Goal: Task Accomplishment & Management: Manage account settings

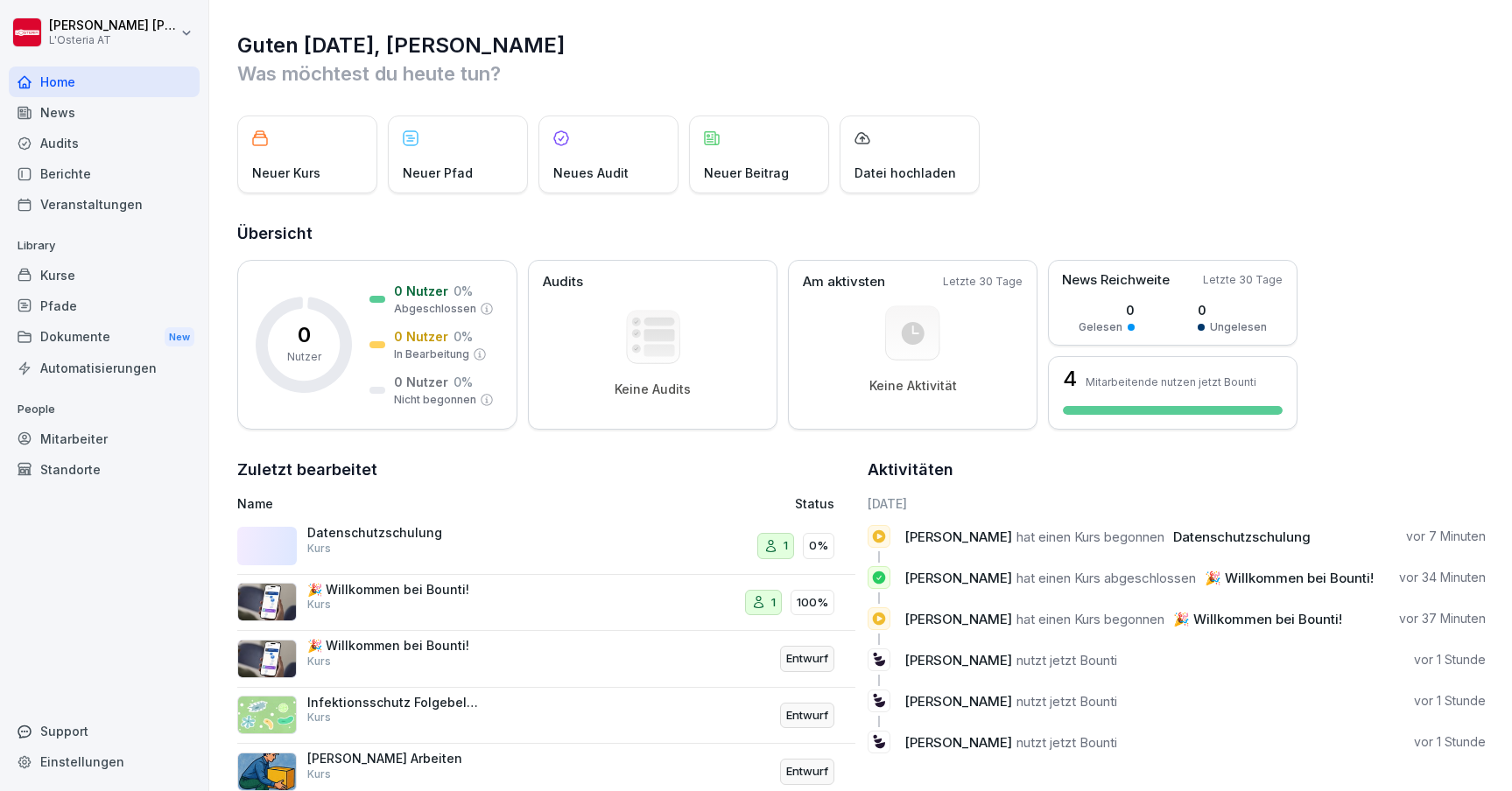
click at [65, 442] on div "Mitarbeiter" at bounding box center [103, 439] width 191 height 31
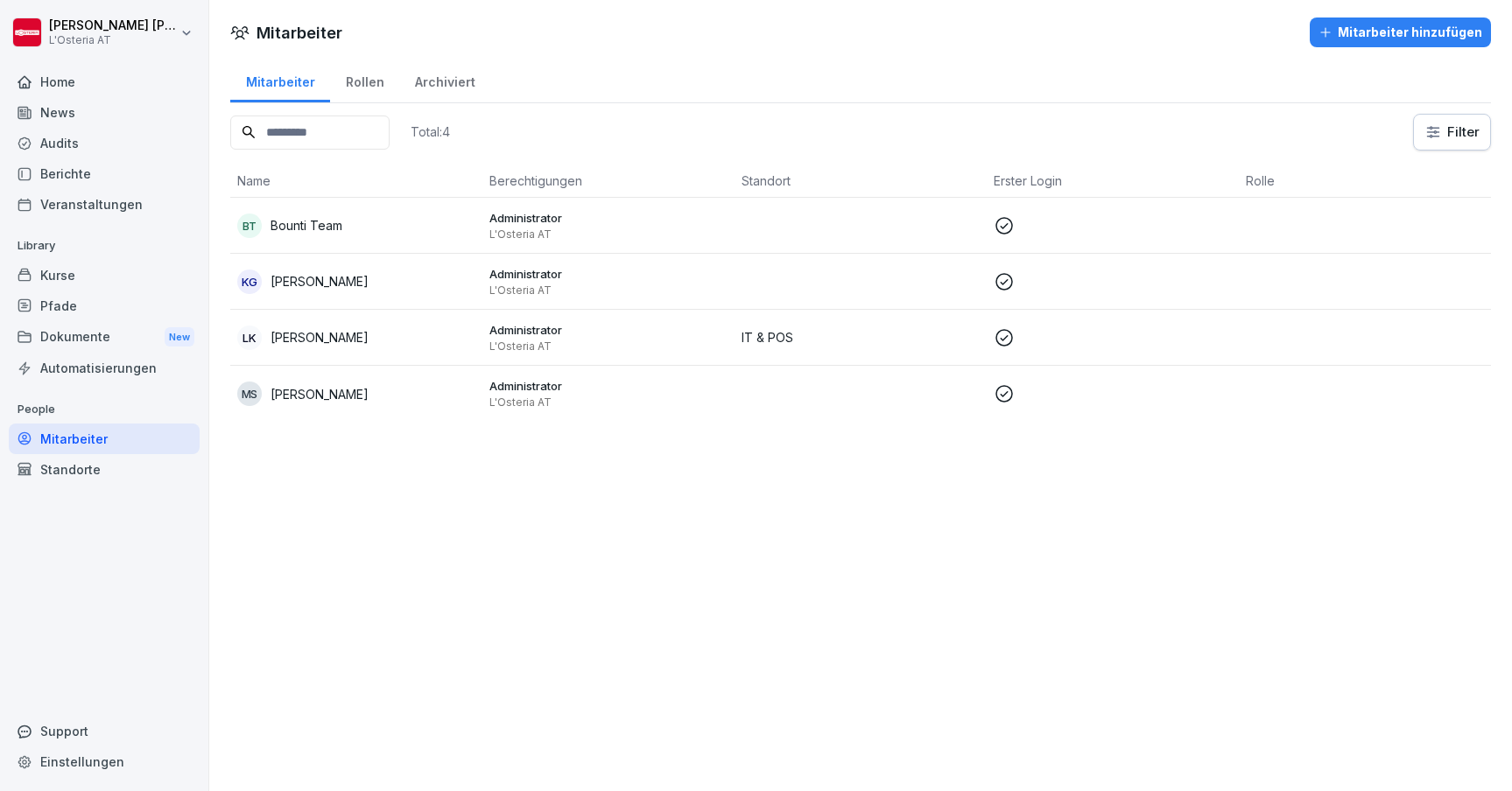
click at [97, 471] on div "Standorte" at bounding box center [103, 470] width 191 height 31
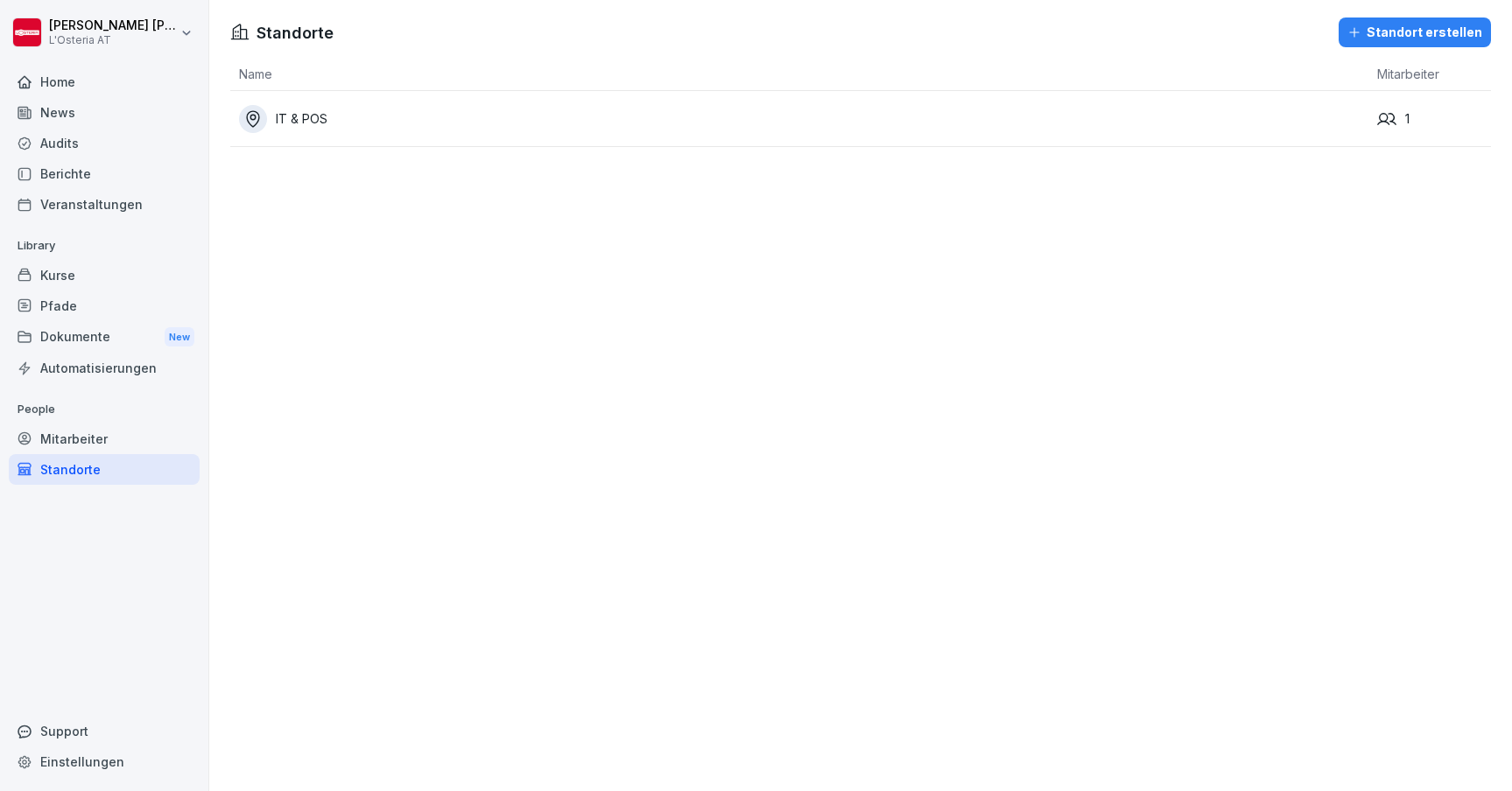
click at [71, 428] on div "Mitarbeiter" at bounding box center [103, 439] width 191 height 31
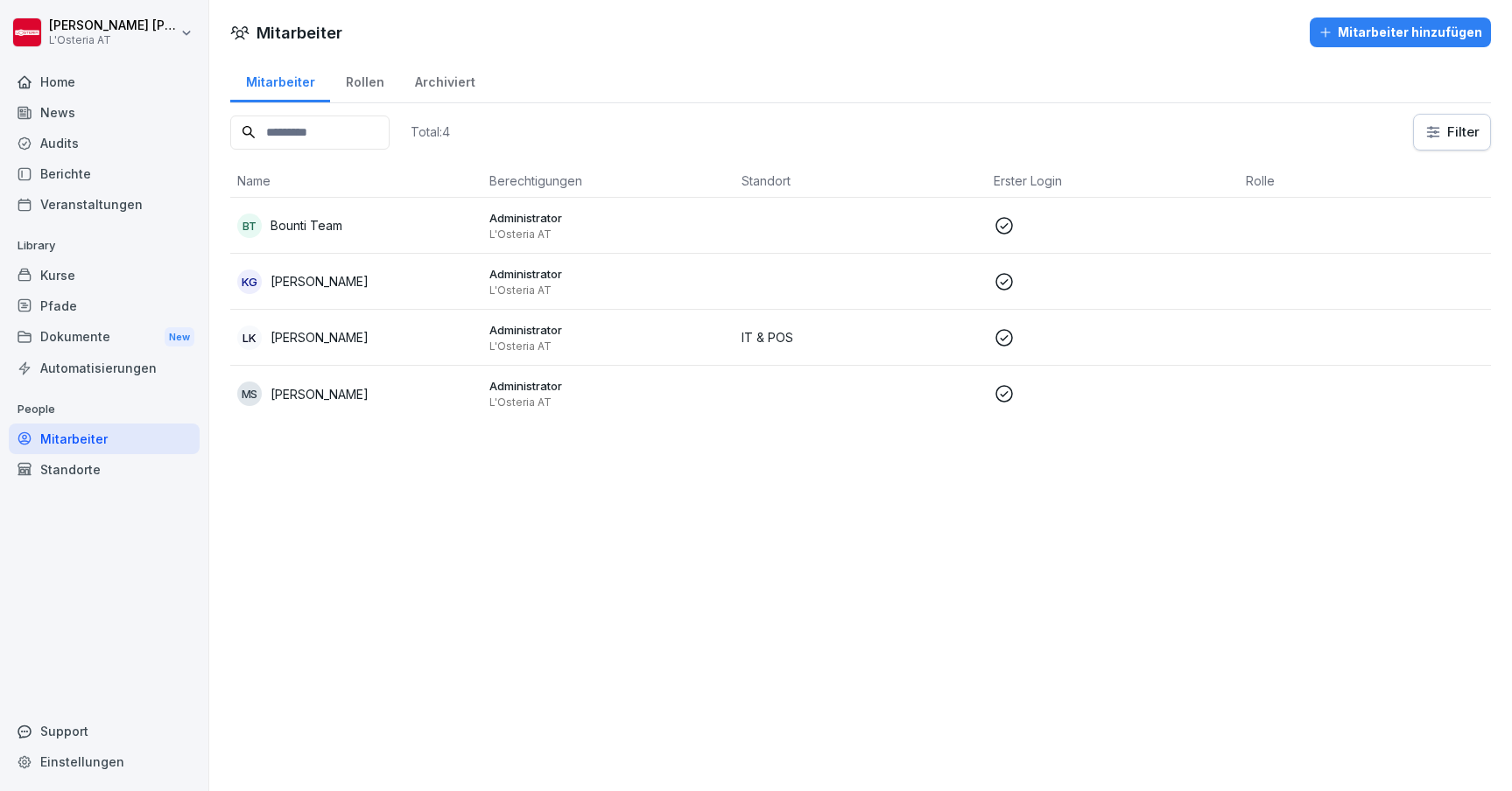
click at [78, 472] on div "Standorte" at bounding box center [103, 470] width 191 height 31
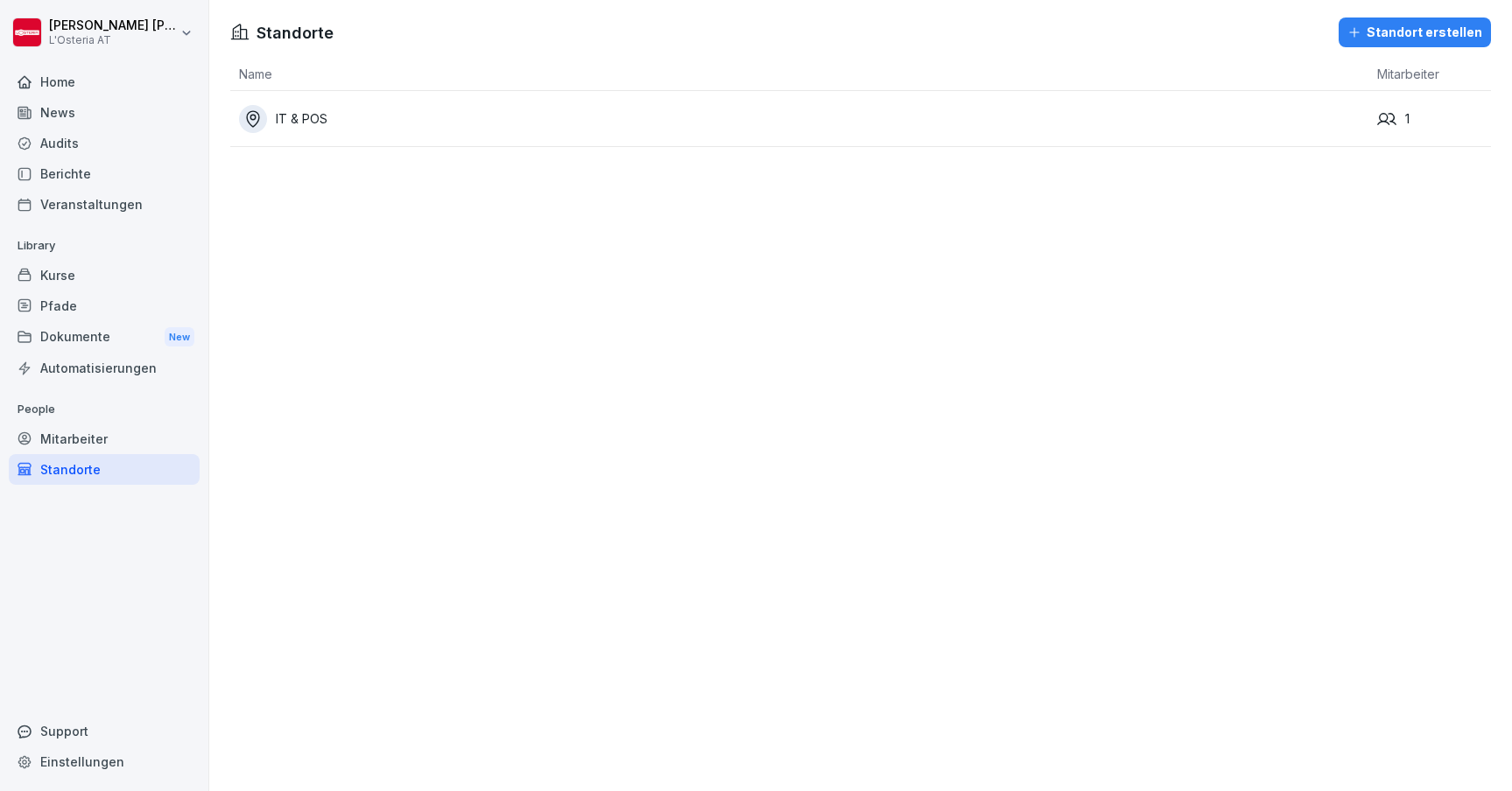
click at [305, 112] on div "IT & POS" at bounding box center [803, 119] width 1130 height 28
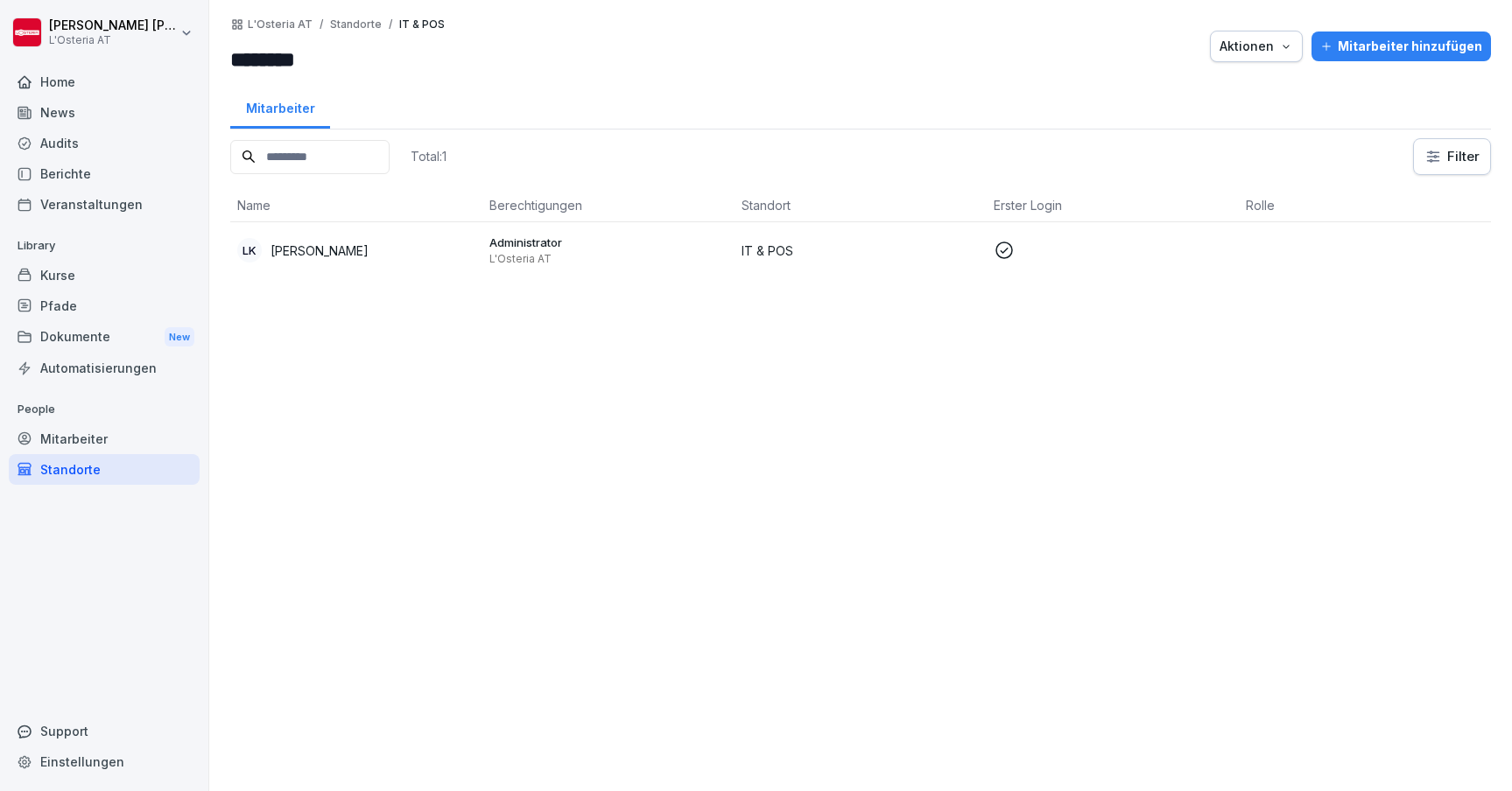
click at [1249, 58] on button "Aktionen" at bounding box center [1256, 47] width 93 height 32
click at [1228, 115] on p "Standort löschen" at bounding box center [1200, 116] width 98 height 16
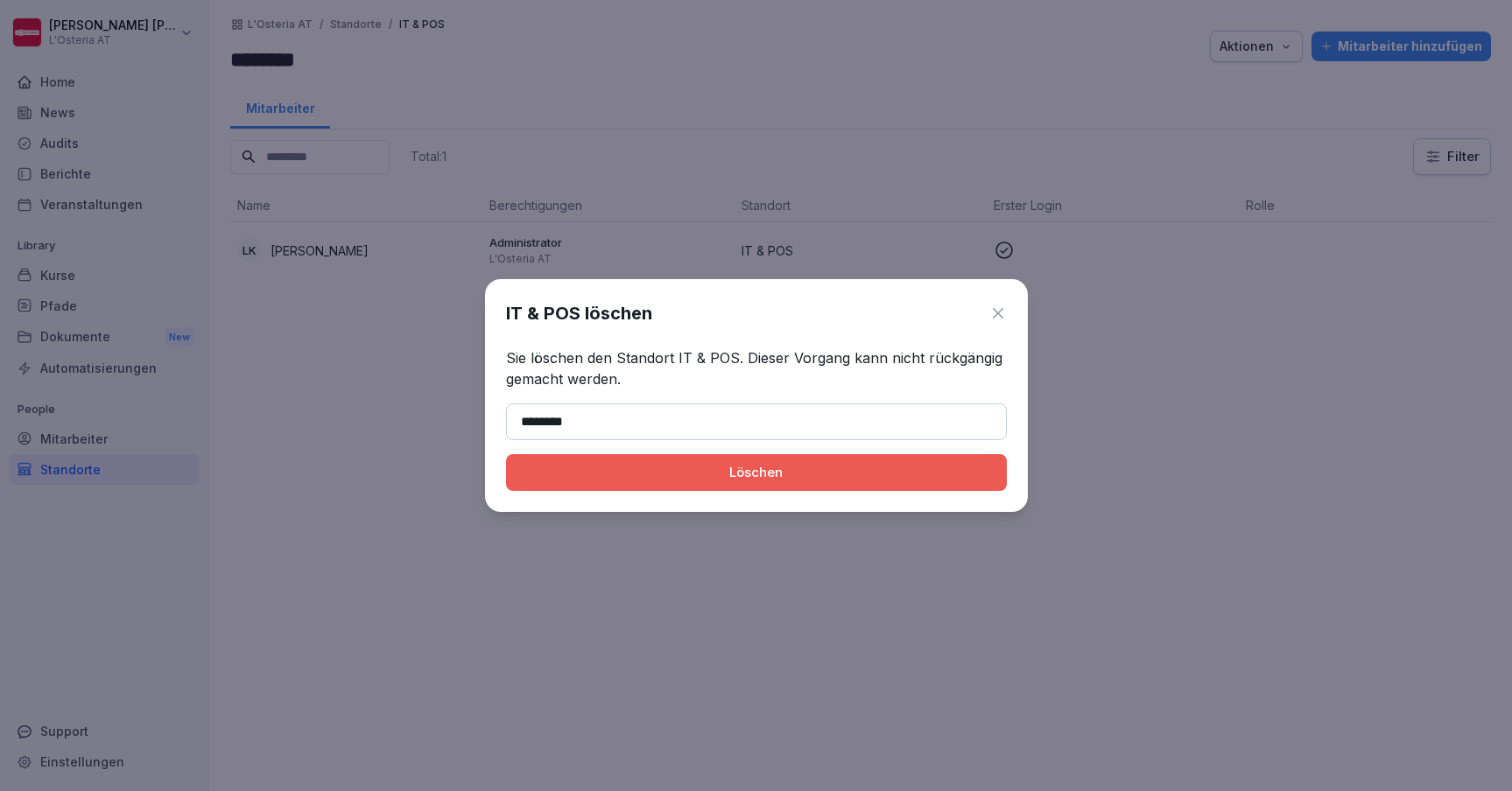
type input "********"
click at [772, 469] on div "Löschen" at bounding box center [756, 473] width 473 height 20
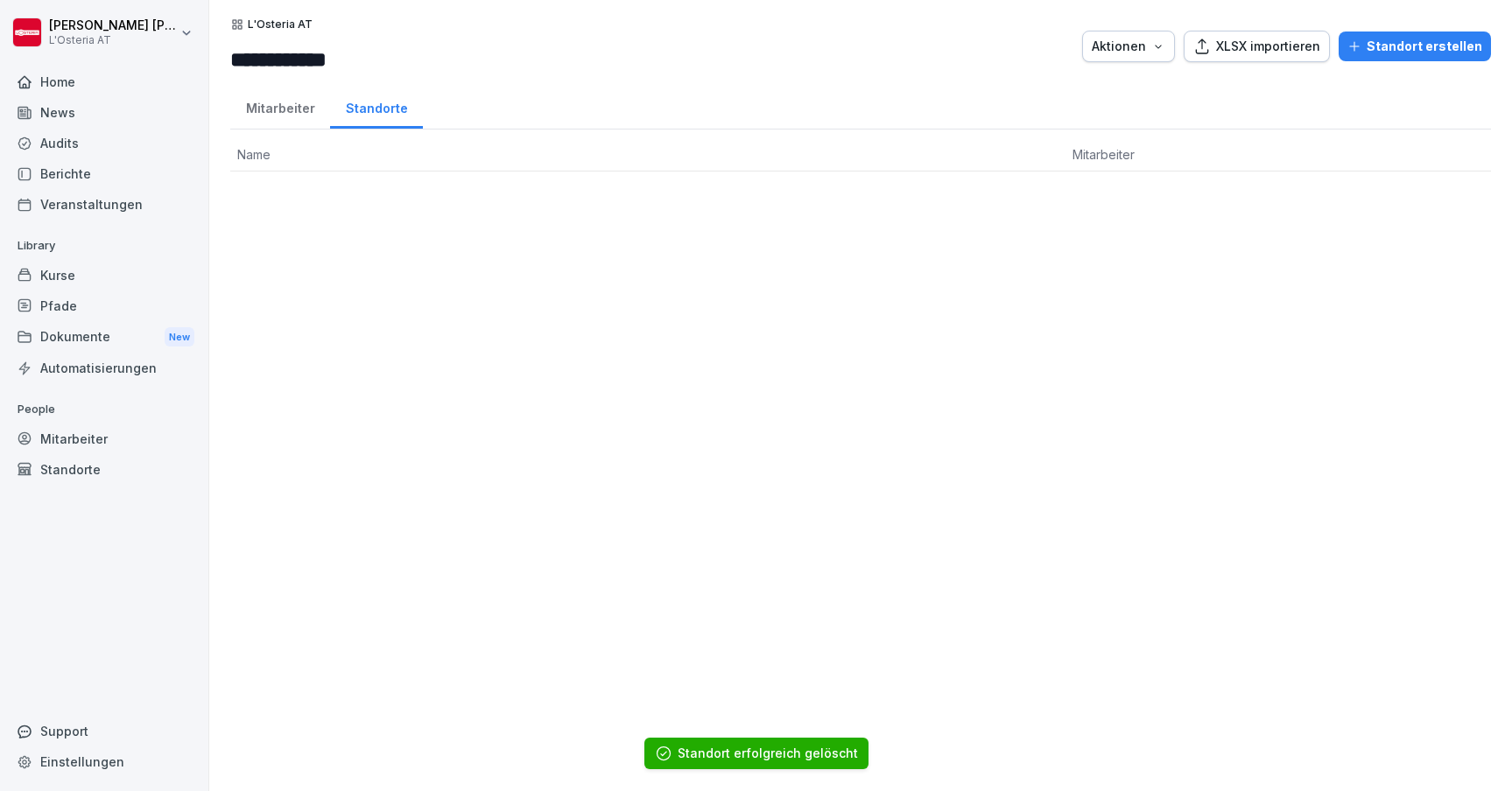
click at [290, 113] on div "Mitarbeiter" at bounding box center [280, 106] width 100 height 45
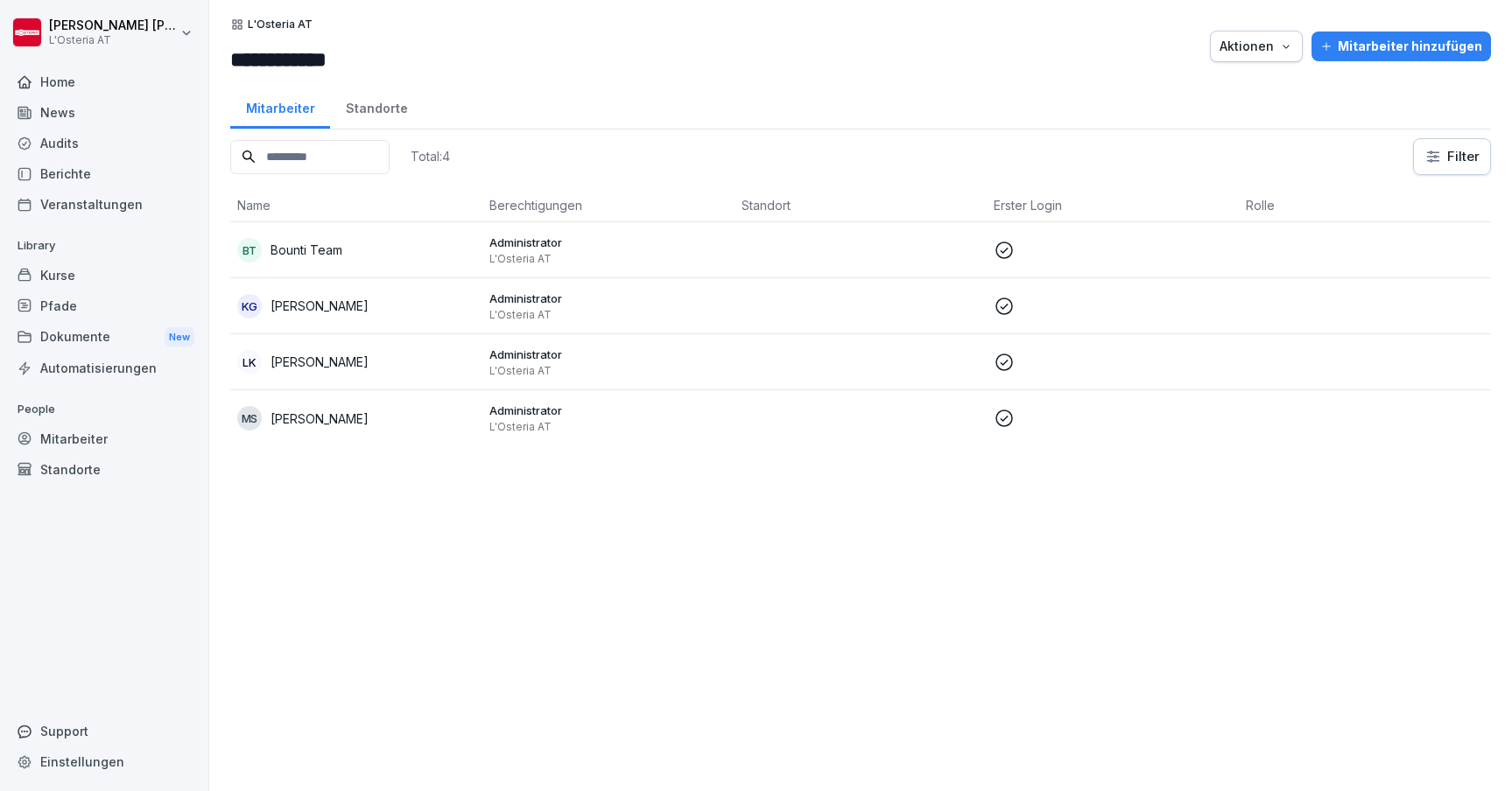
click at [392, 412] on div "MS Manfred Schneider" at bounding box center [356, 418] width 238 height 24
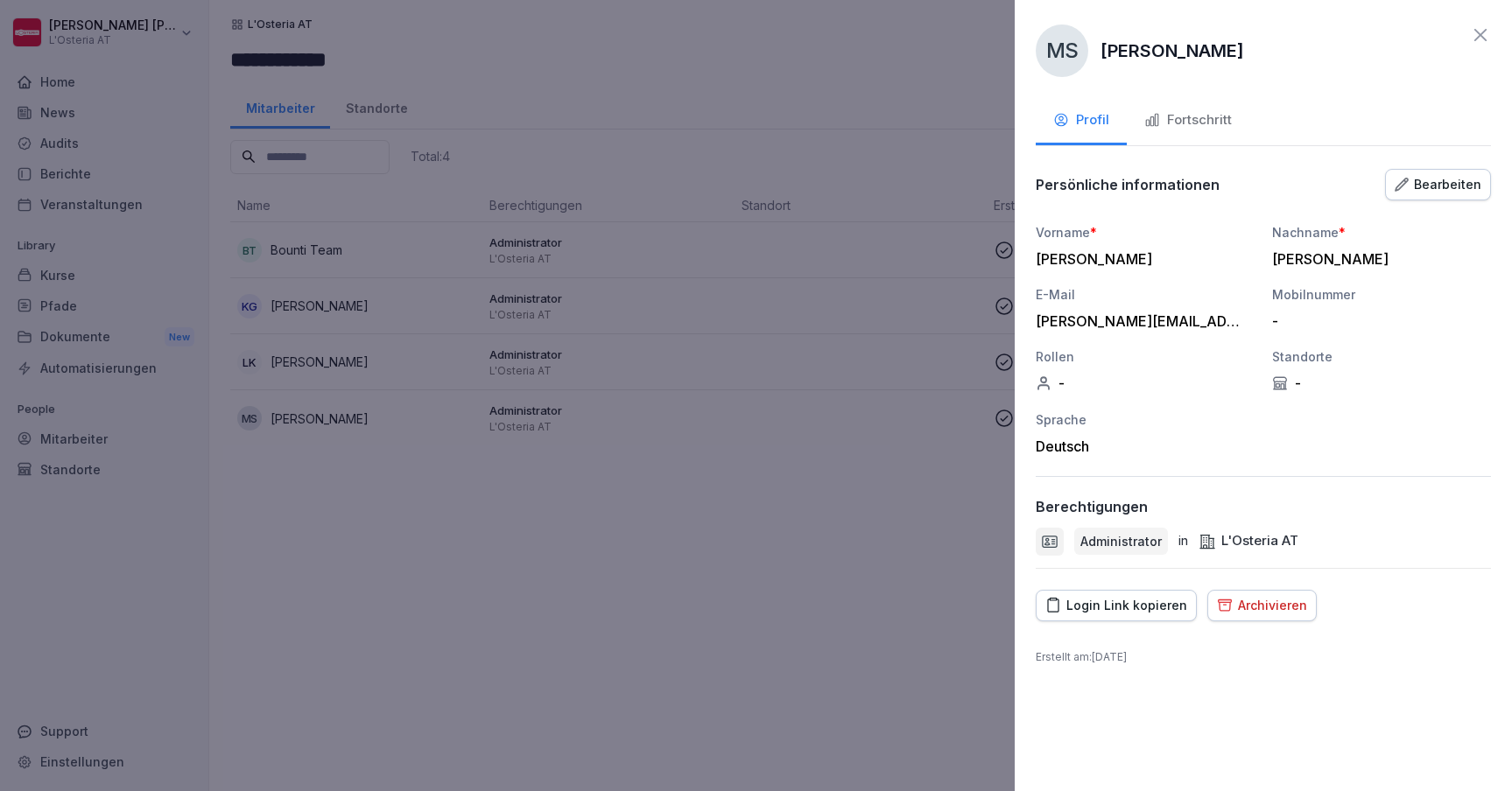
click at [1408, 179] on icon "button" at bounding box center [1401, 183] width 12 height 12
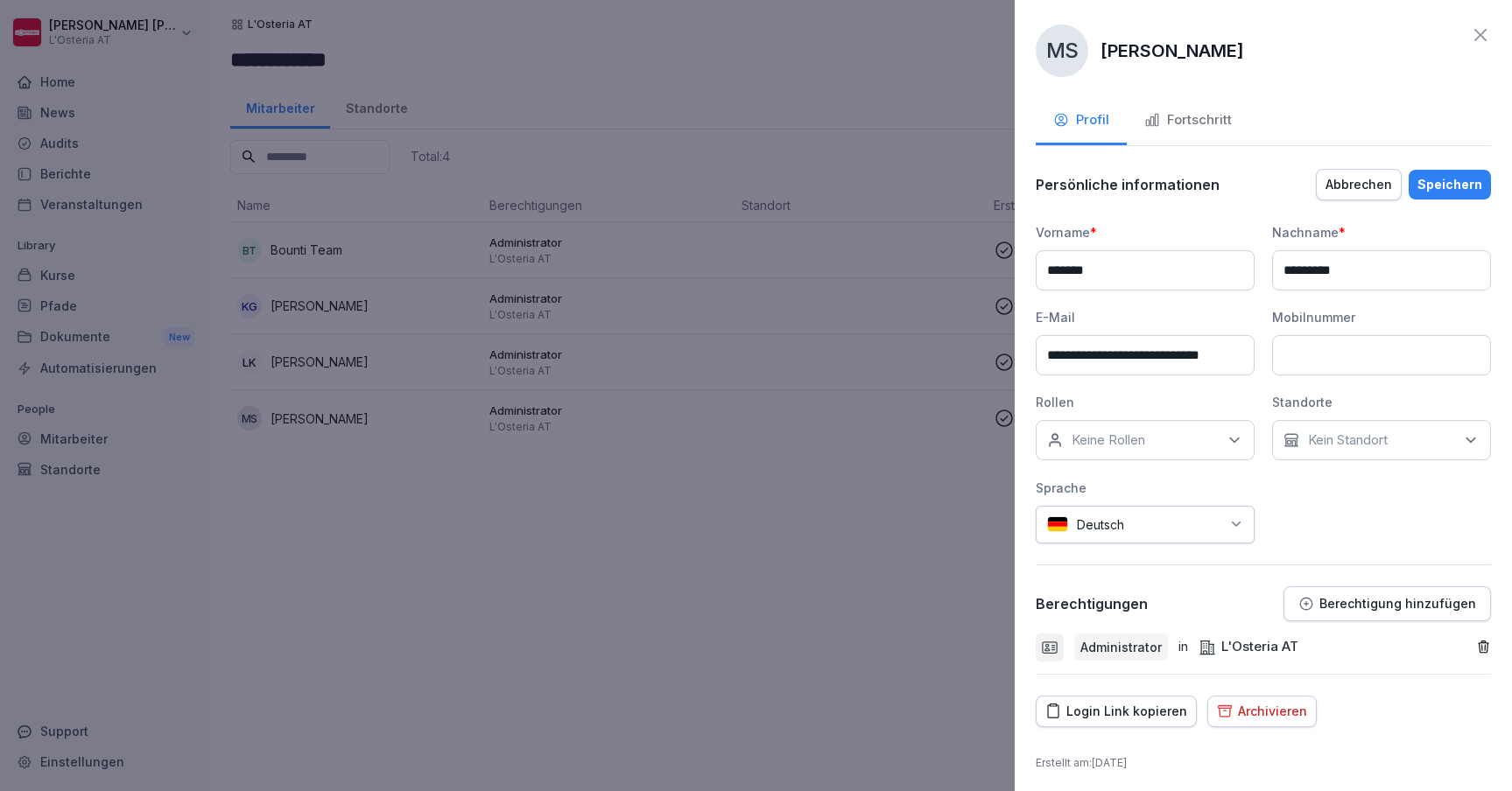
click at [1182, 441] on div "Keine Rollen" at bounding box center [1145, 440] width 219 height 40
click at [1238, 393] on div "Rollen" at bounding box center [1145, 402] width 219 height 19
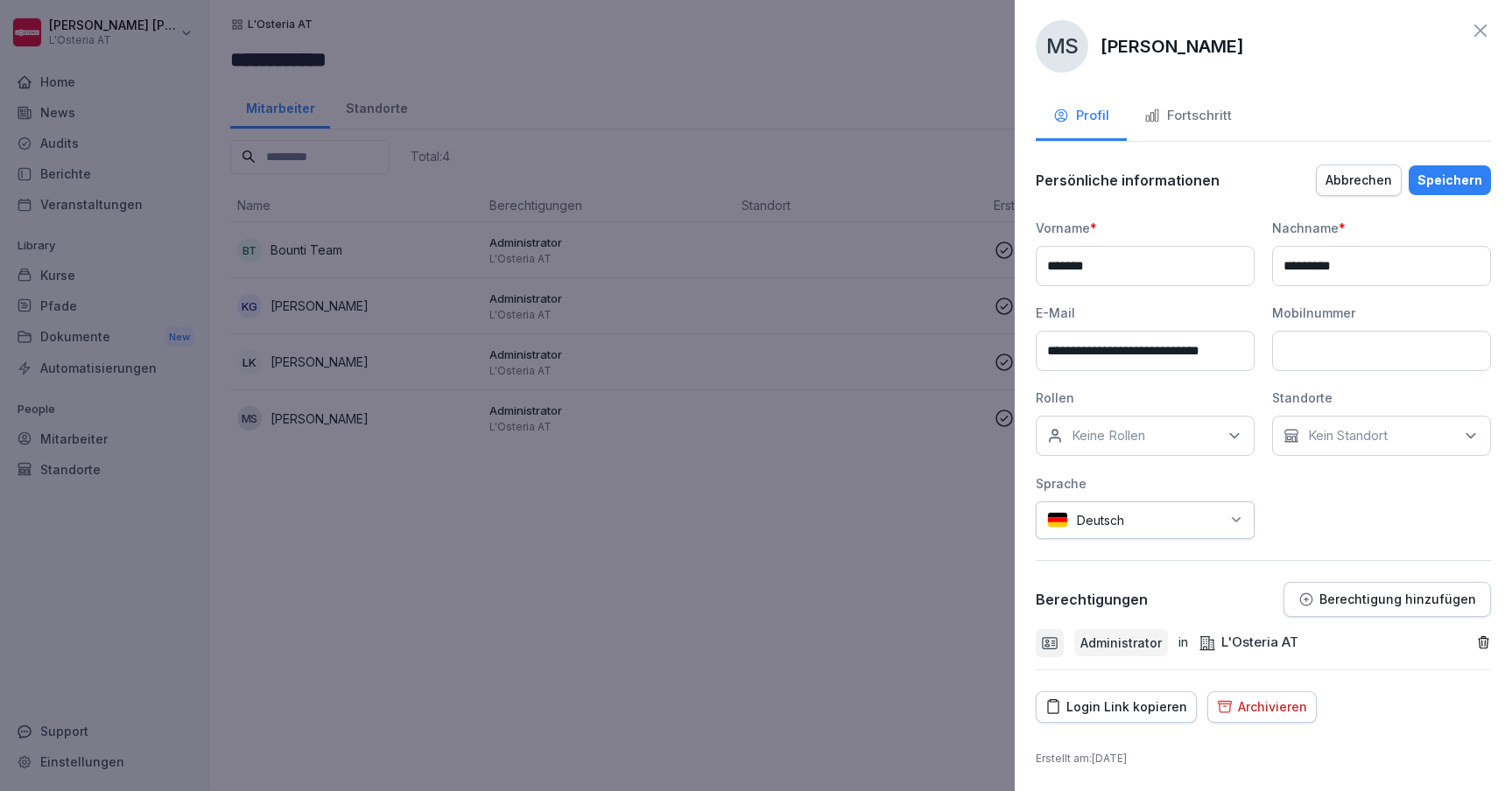
scroll to position [4, 0]
click at [1484, 30] on icon at bounding box center [1481, 31] width 21 height 21
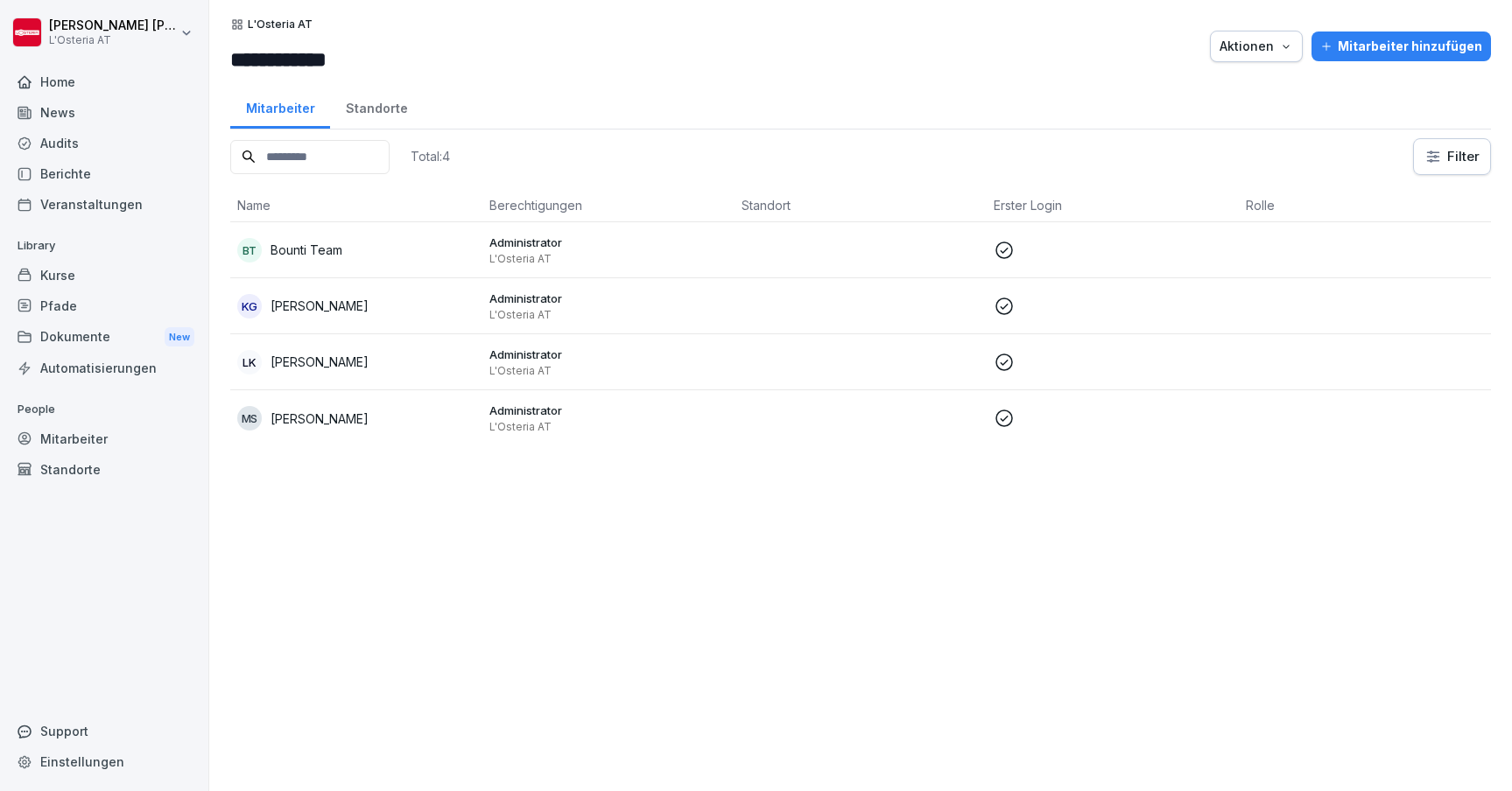
click at [58, 84] on div "Home" at bounding box center [103, 82] width 191 height 31
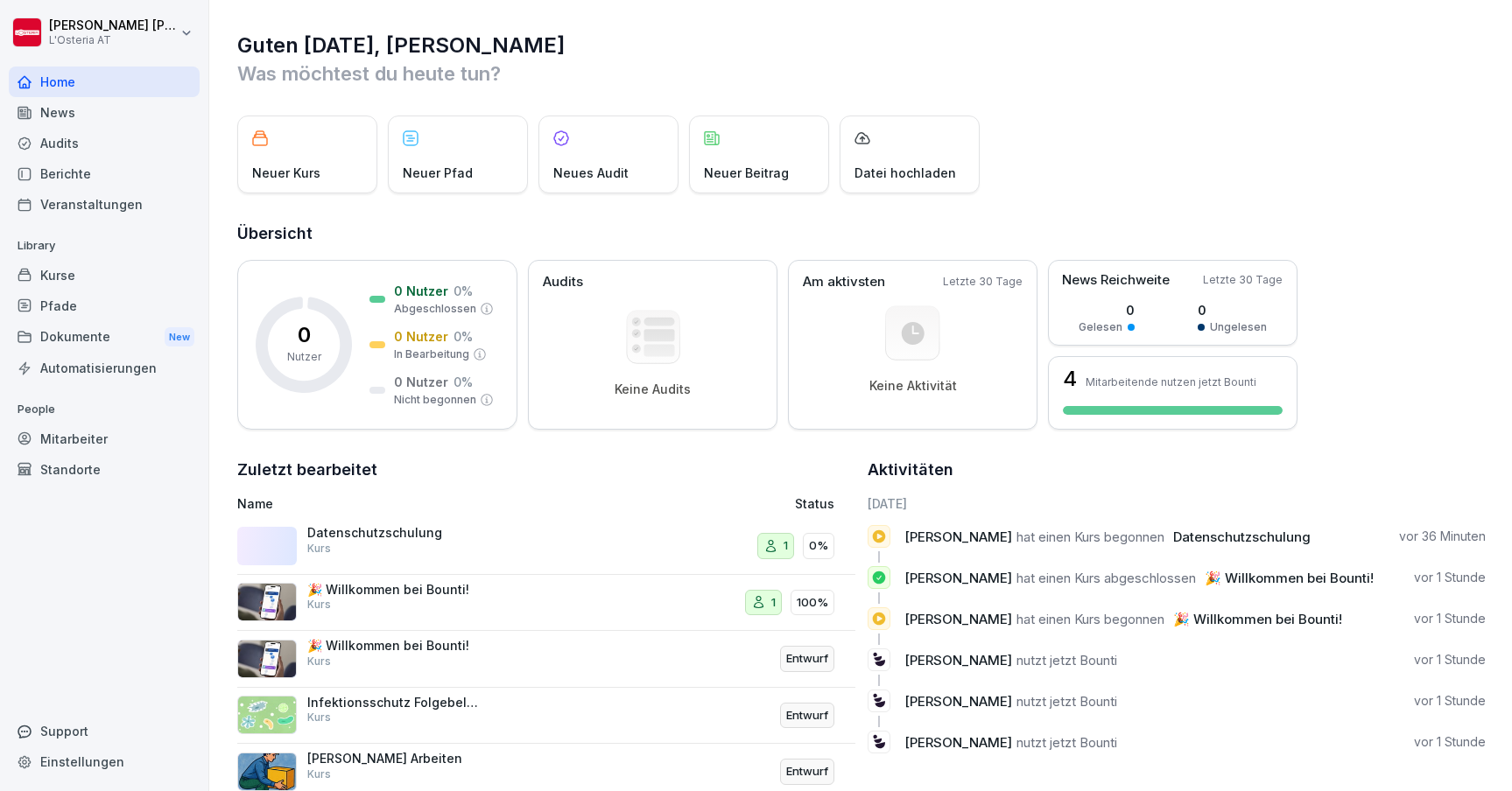
click at [52, 276] on div "Kurse" at bounding box center [103, 275] width 191 height 31
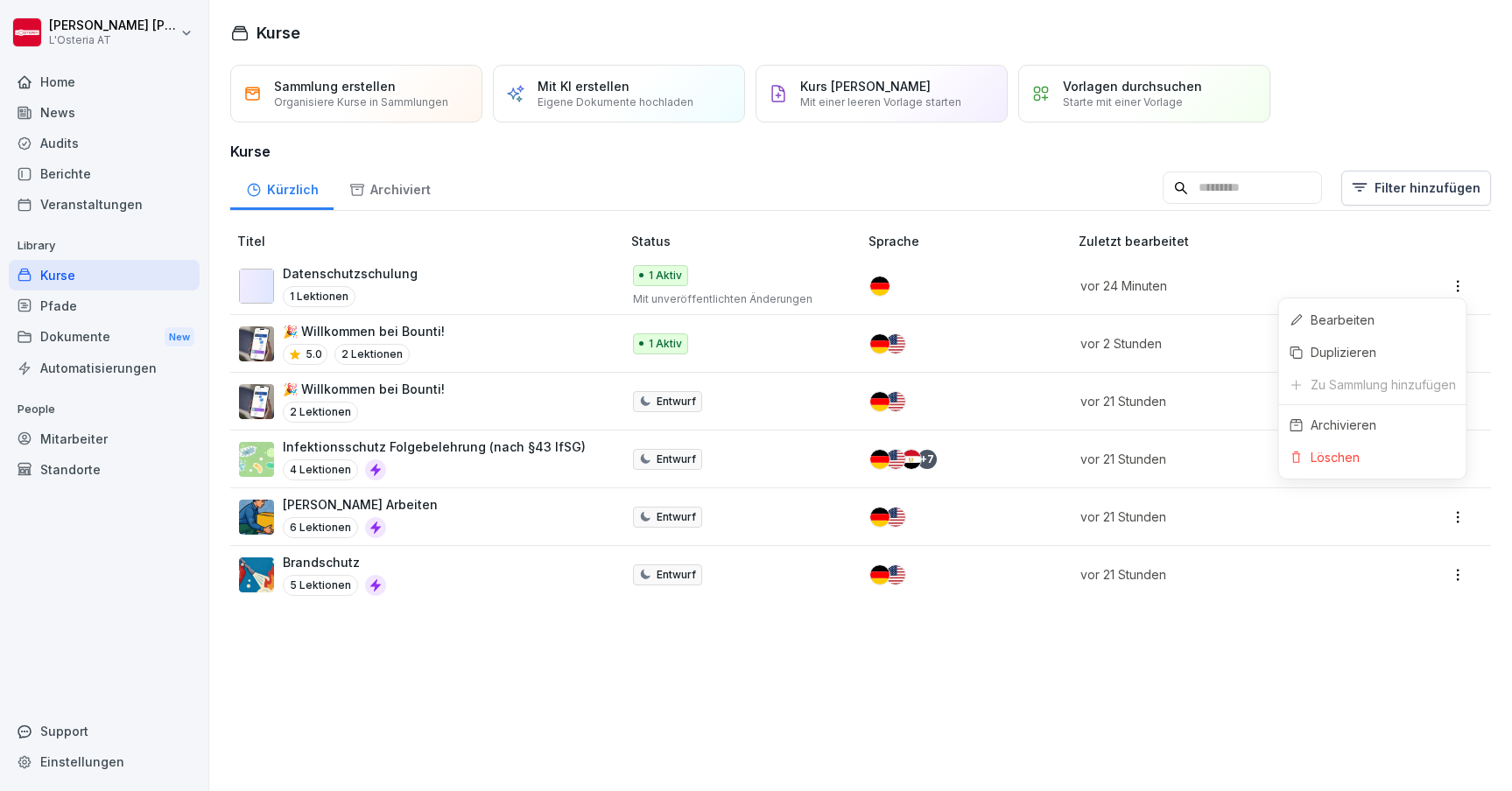
click at [1454, 285] on html "Manfred Schneider L'Osteria AT Home News Audits Berichte Veranstaltungen Librar…" at bounding box center [756, 396] width 1512 height 791
click at [75, 301] on html "Manfred Schneider L'Osteria AT Home News Audits Berichte Veranstaltungen Librar…" at bounding box center [756, 396] width 1512 height 791
click at [58, 301] on div "Pfade" at bounding box center [103, 305] width 191 height 31
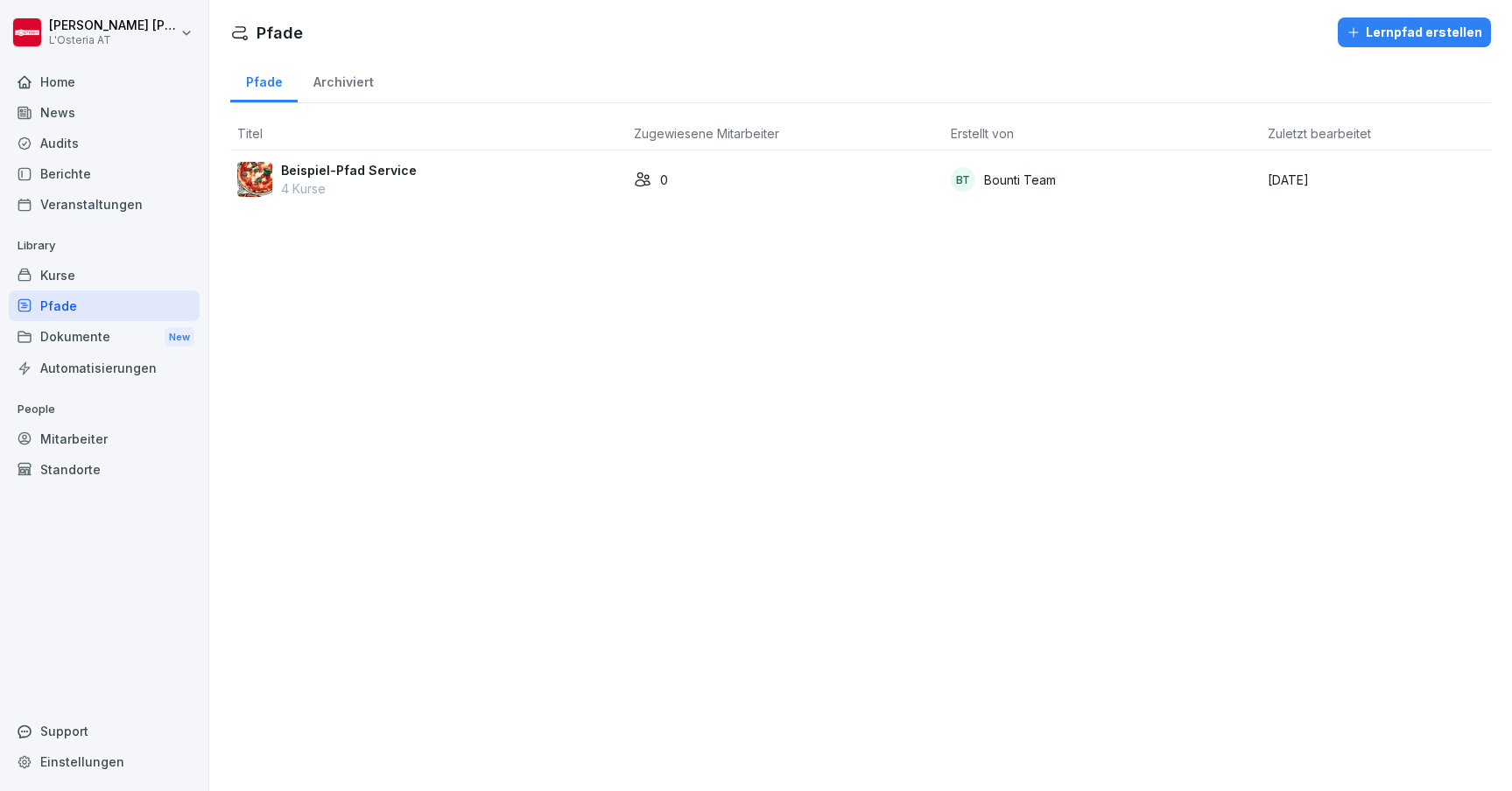
click at [75, 268] on div "Kurse" at bounding box center [103, 275] width 191 height 31
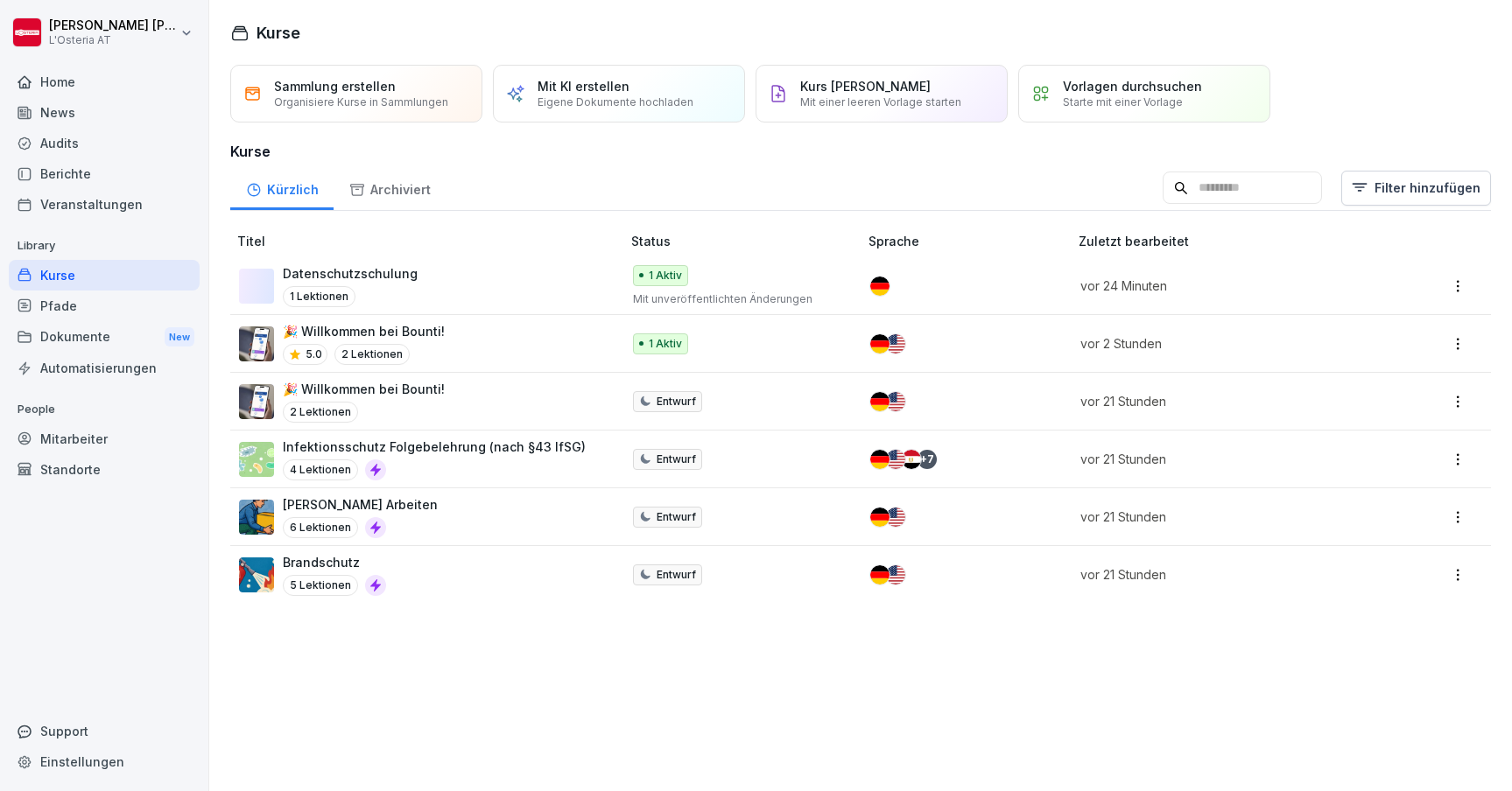
click at [411, 279] on div "Datenschutzschulung 1 Lektionen" at bounding box center [421, 286] width 365 height 43
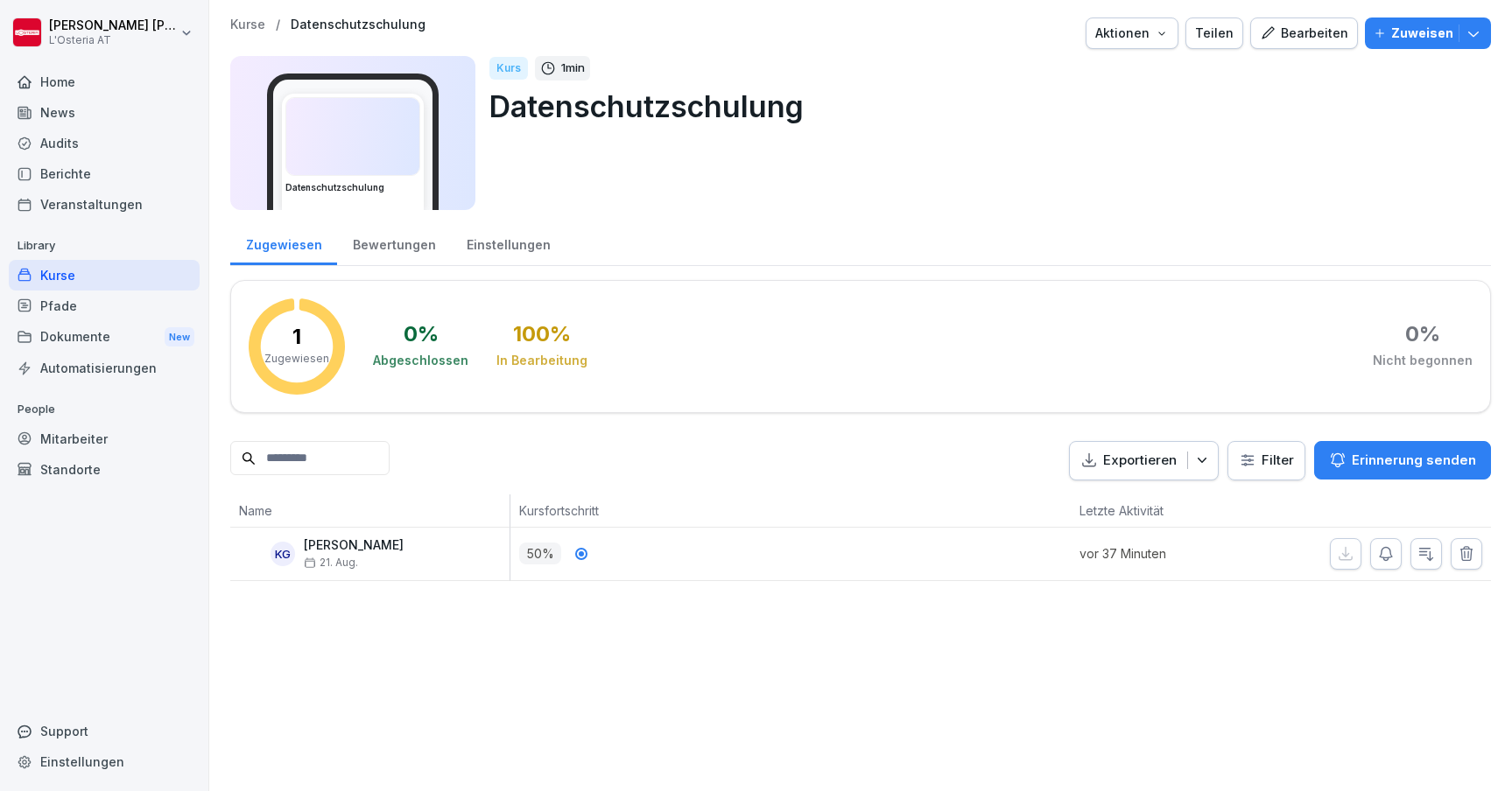
click at [70, 81] on div "Home" at bounding box center [103, 82] width 191 height 31
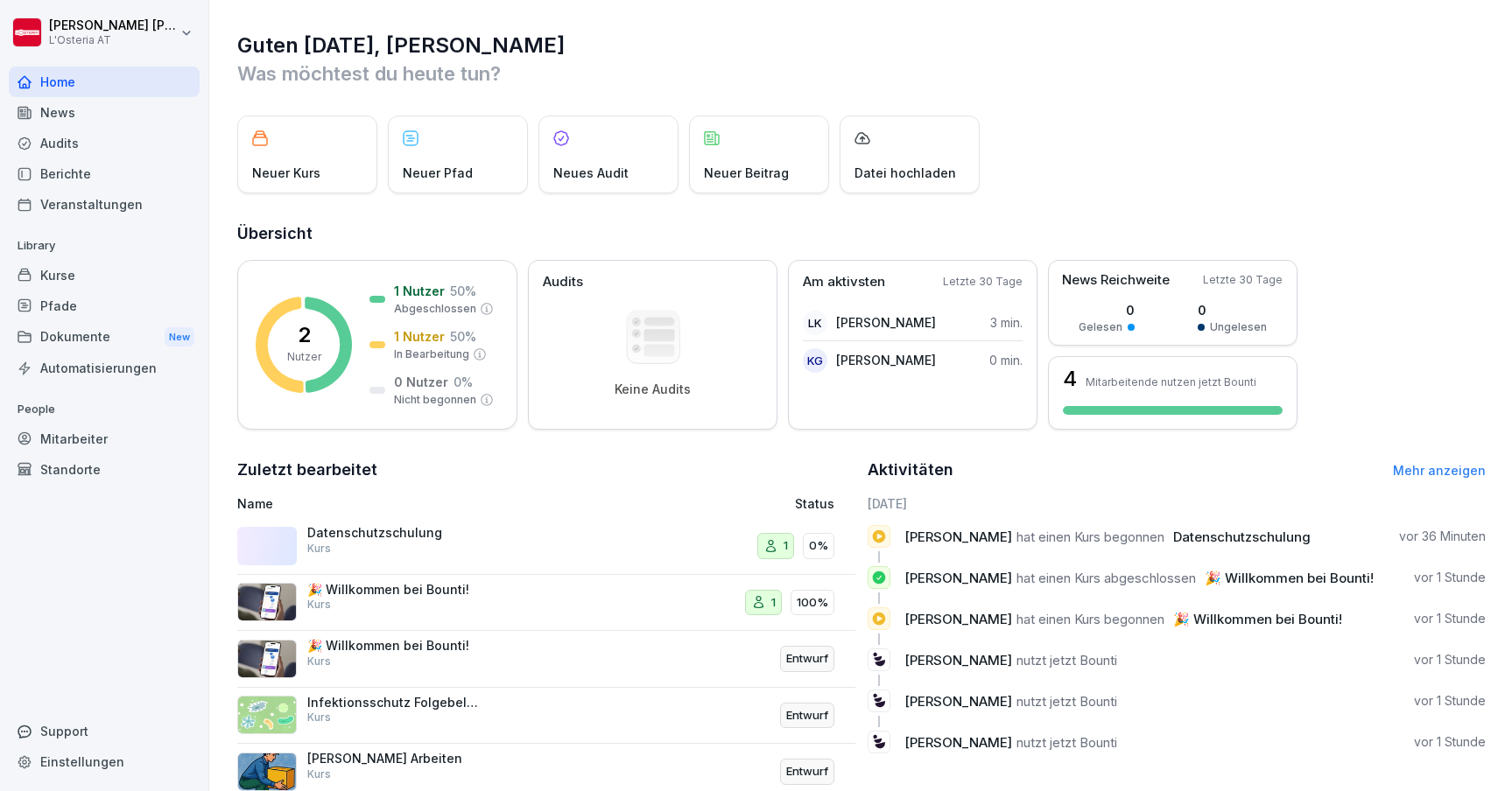
click at [25, 443] on icon at bounding box center [24, 438] width 11 height 11
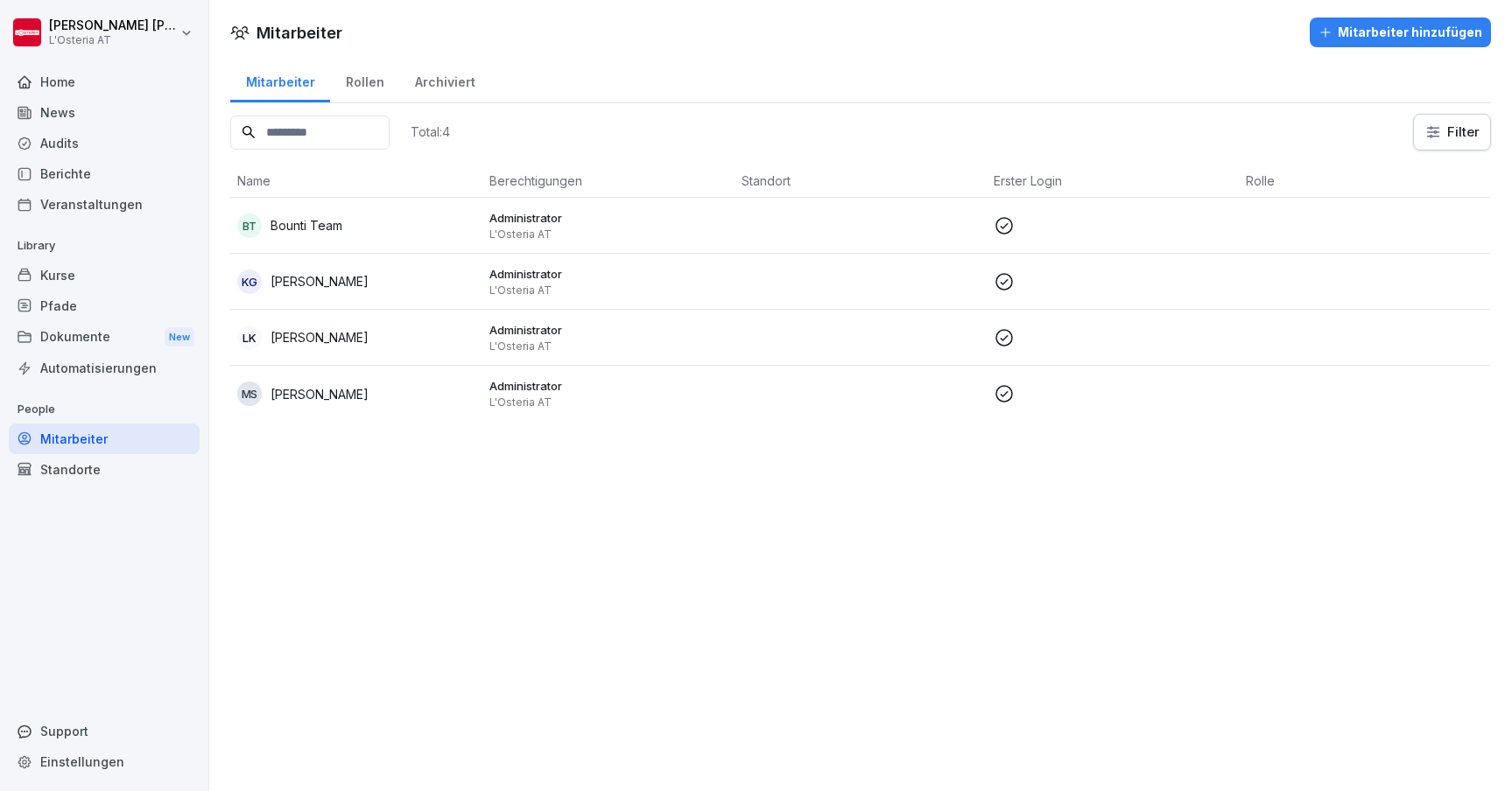
click at [1350, 25] on div "Mitarbeiter hinzufügen" at bounding box center [1400, 32] width 164 height 20
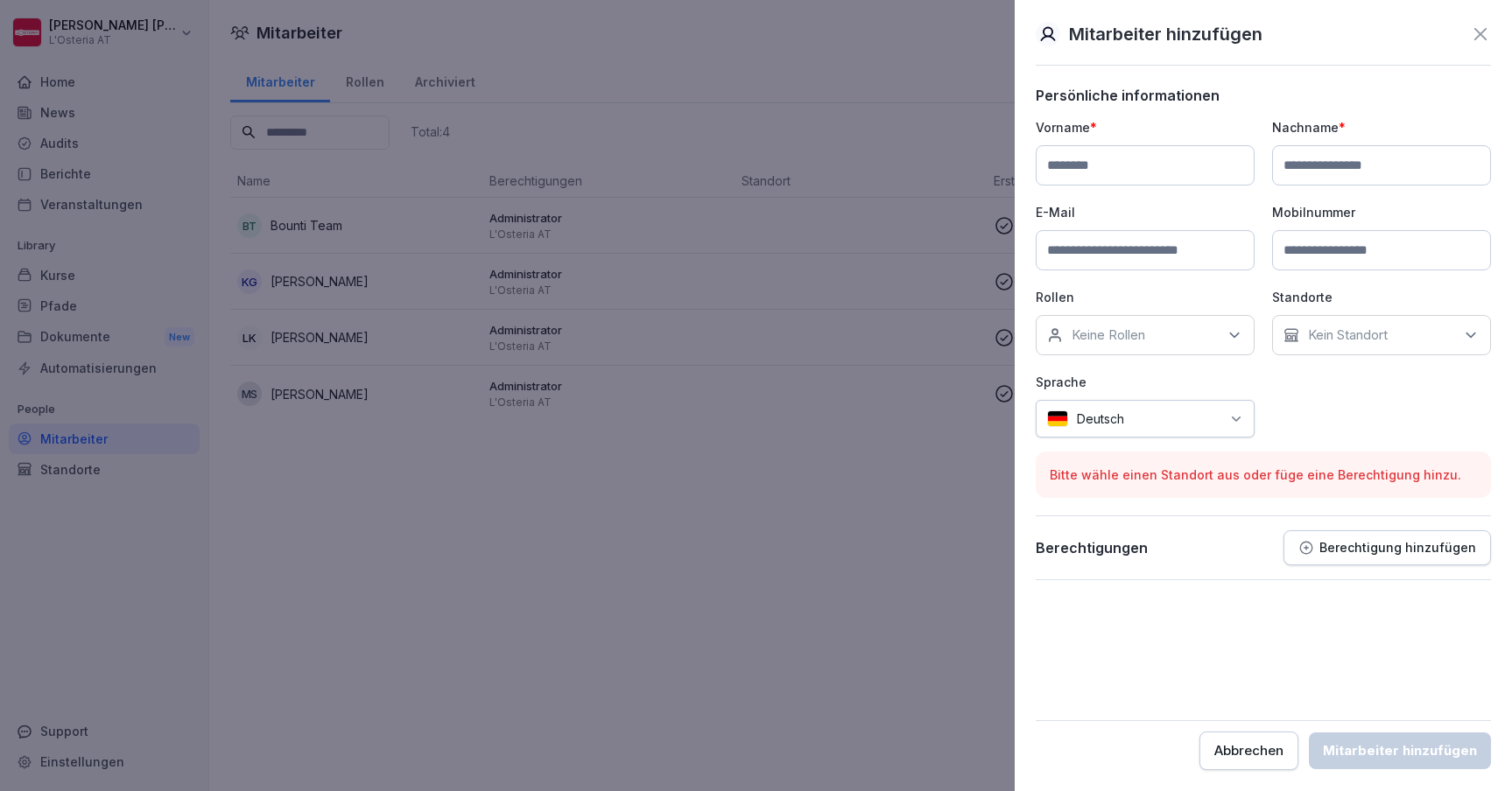
click at [719, 691] on div at bounding box center [756, 396] width 1512 height 791
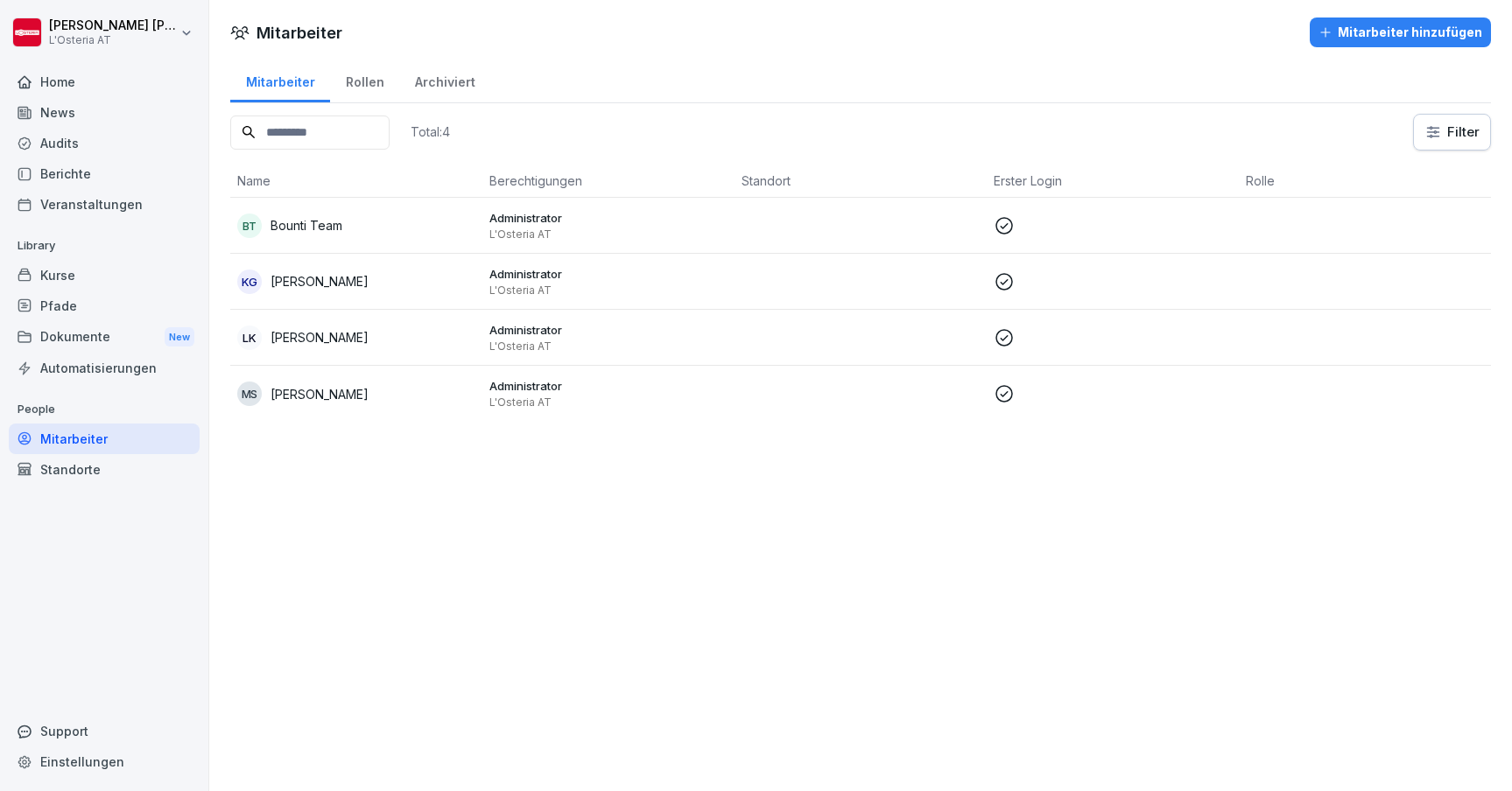
click at [1375, 36] on div "Mitarbeiter hinzufügen" at bounding box center [1400, 32] width 164 height 20
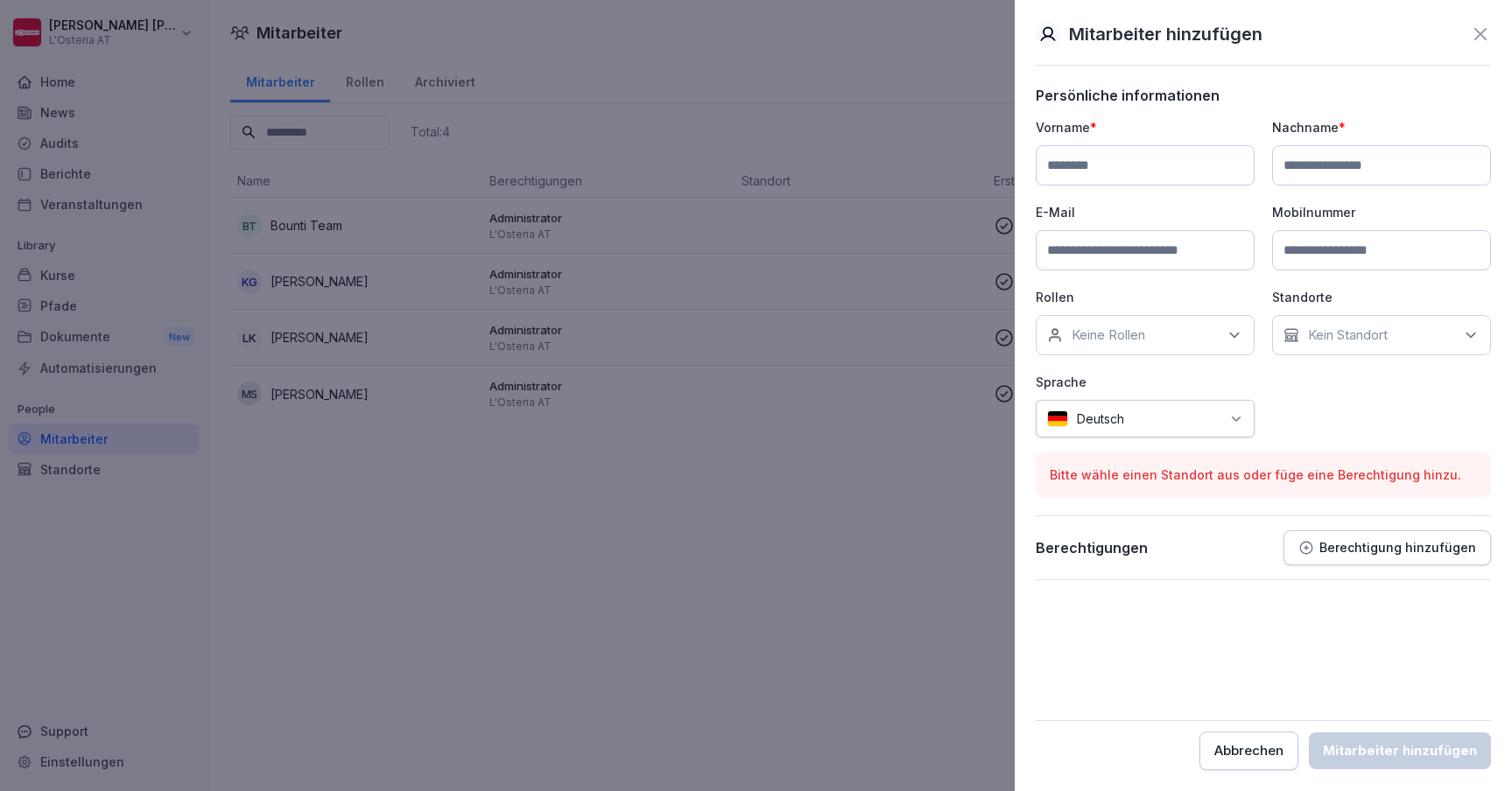
click at [1066, 128] on p "Vorname *" at bounding box center [1145, 128] width 219 height 19
click at [1318, 133] on p "Nachname *" at bounding box center [1381, 128] width 219 height 19
click at [1127, 210] on p "E-Mail" at bounding box center [1145, 212] width 219 height 19
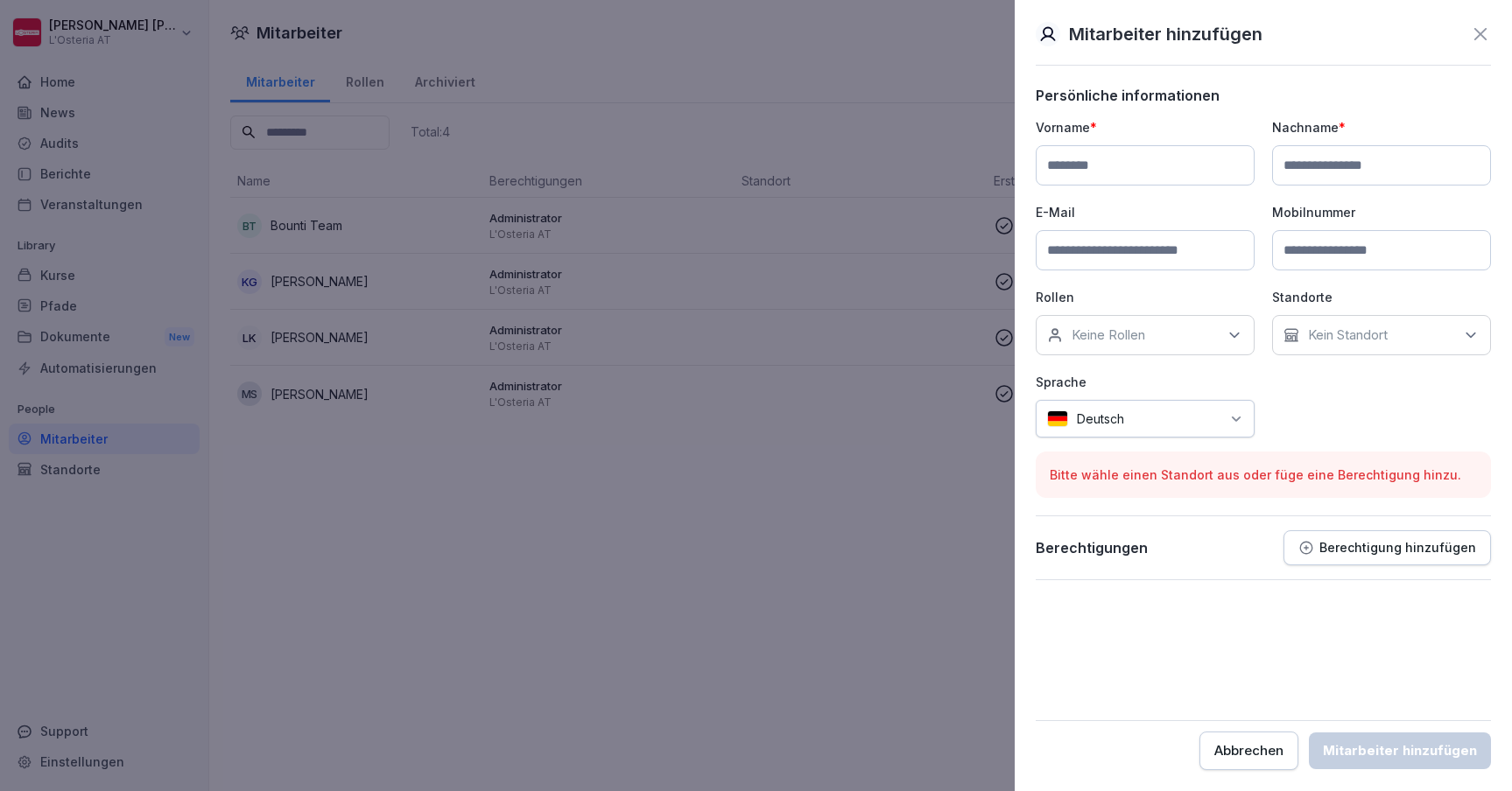
click at [1326, 382] on div "Vorname * Nachname * E-Mail Mobilnummer Rollen Keine Rollen Standorte Kein Stan…" at bounding box center [1263, 278] width 456 height 319
click at [1217, 418] on div at bounding box center [1177, 419] width 87 height 19
click at [1282, 406] on div "Vorname * Nachname * E-Mail Mobilnummer Rollen Keine Rollen Standorte Kein Stan…" at bounding box center [1263, 278] width 456 height 319
click at [1476, 30] on icon at bounding box center [1480, 34] width 12 height 12
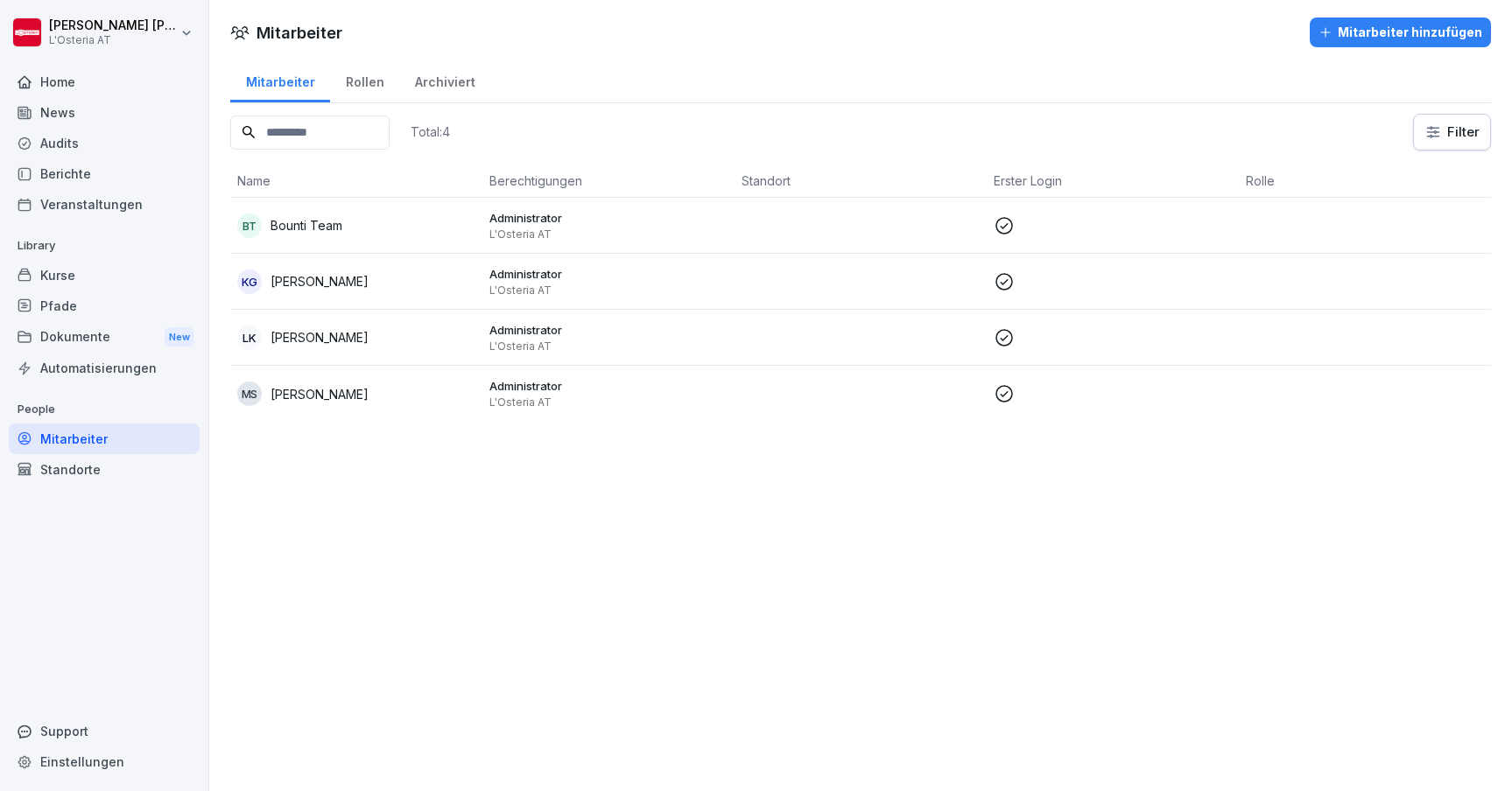
click at [76, 276] on div "Kurse" at bounding box center [103, 275] width 191 height 31
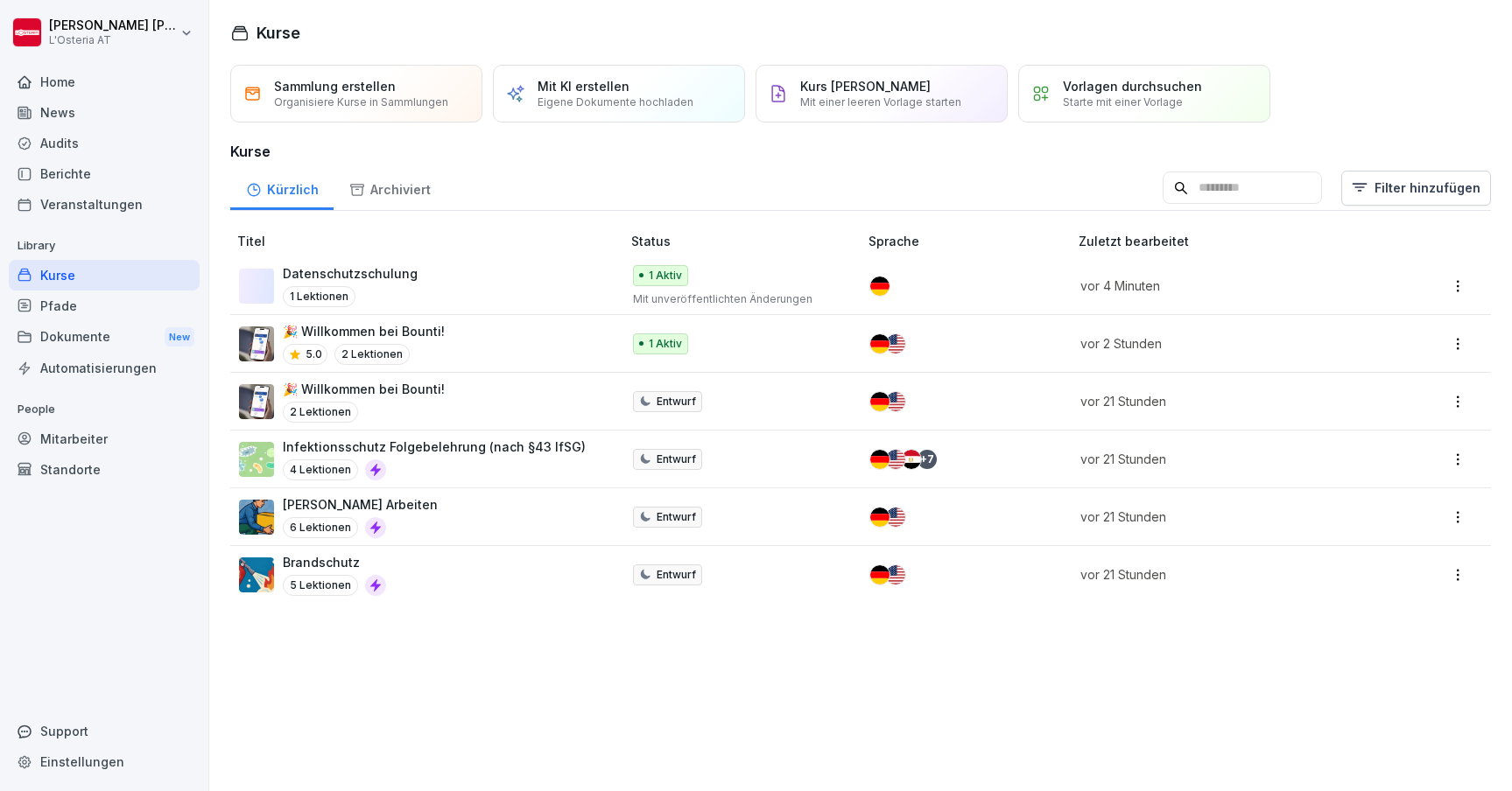
click at [1321, 273] on td "vor 4 Minuten" at bounding box center [1229, 287] width 314 height 58
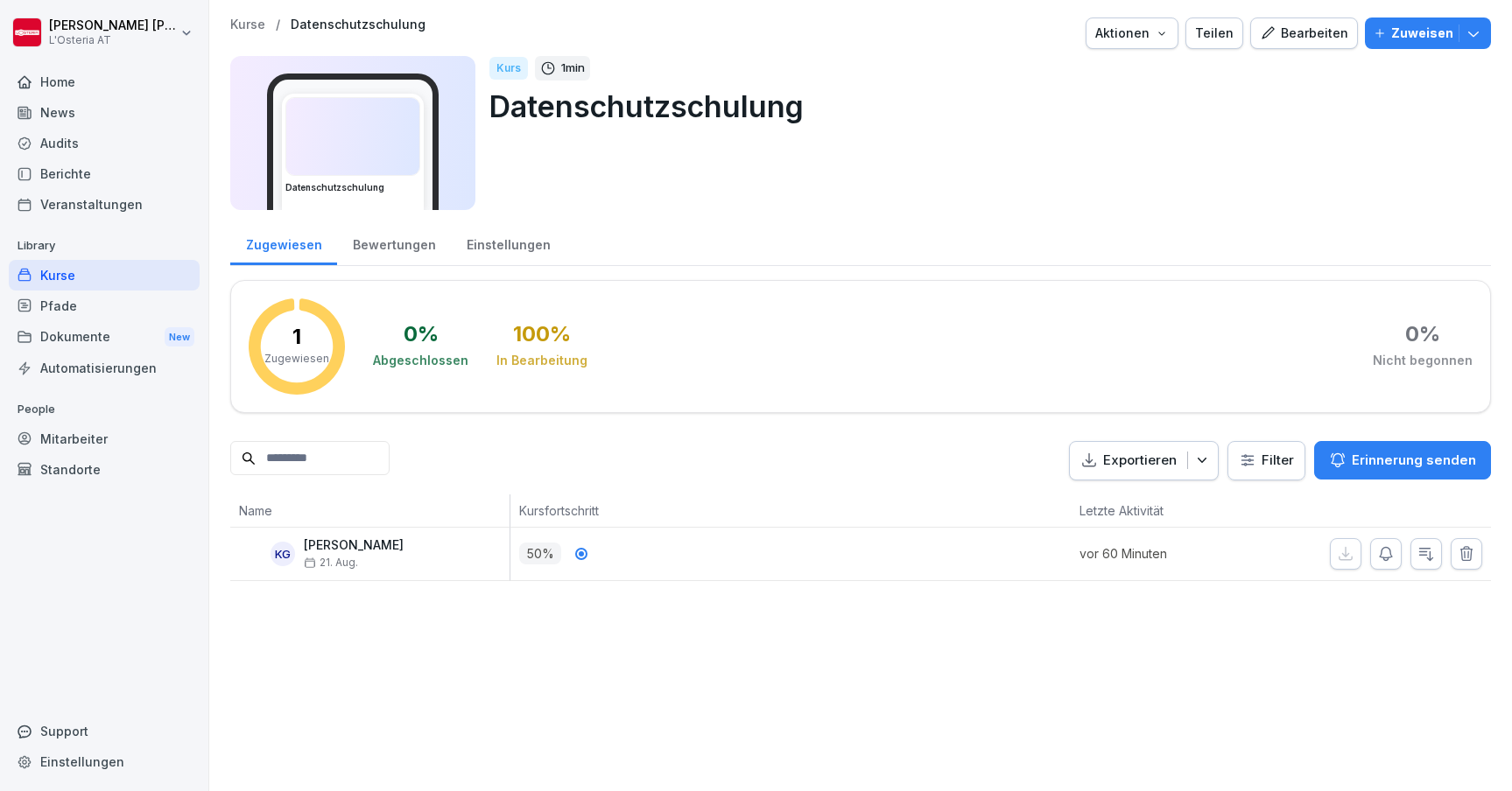
click at [1423, 552] on icon "button" at bounding box center [1426, 554] width 18 height 18
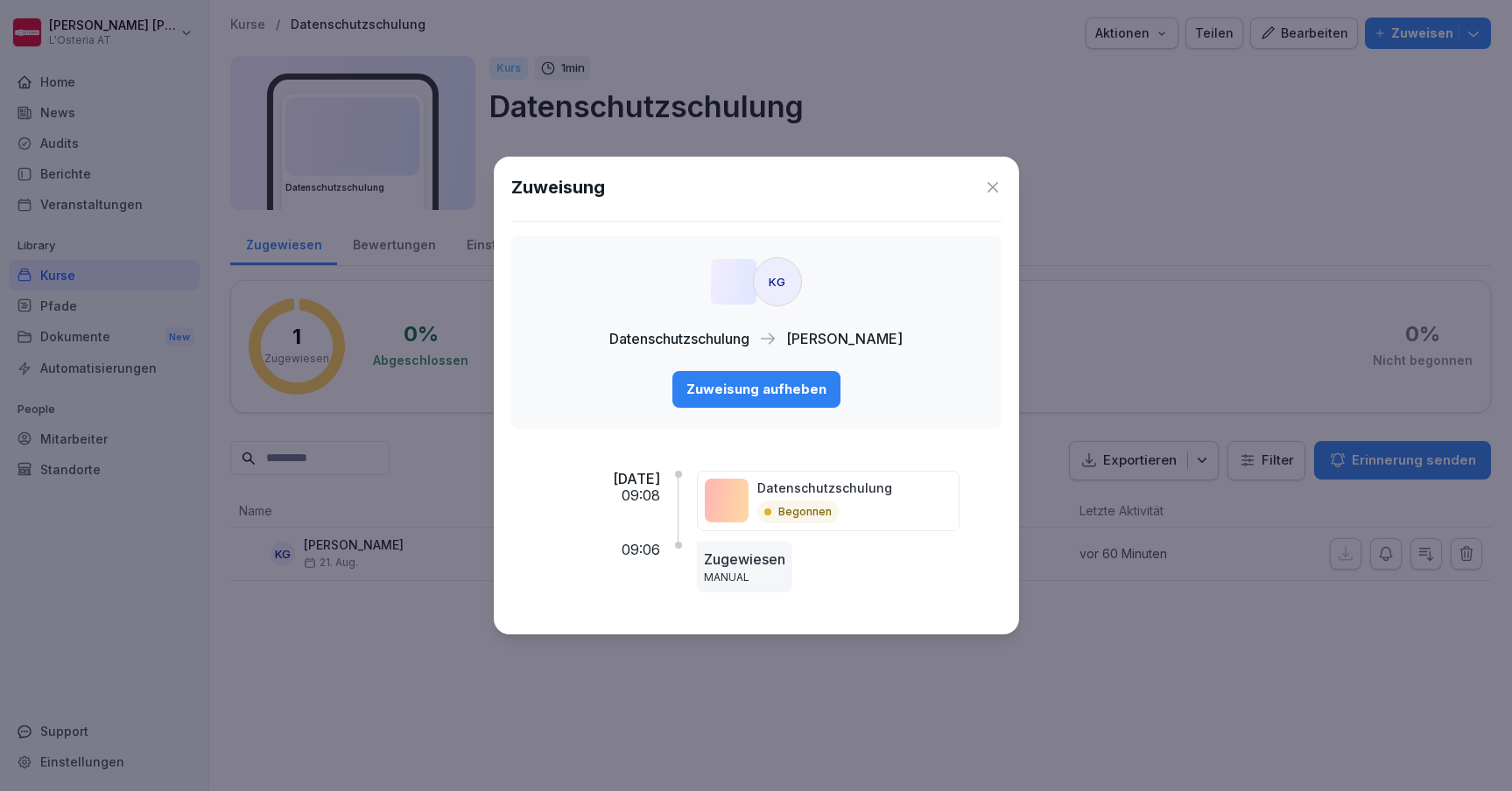
click at [991, 182] on icon at bounding box center [992, 187] width 18 height 18
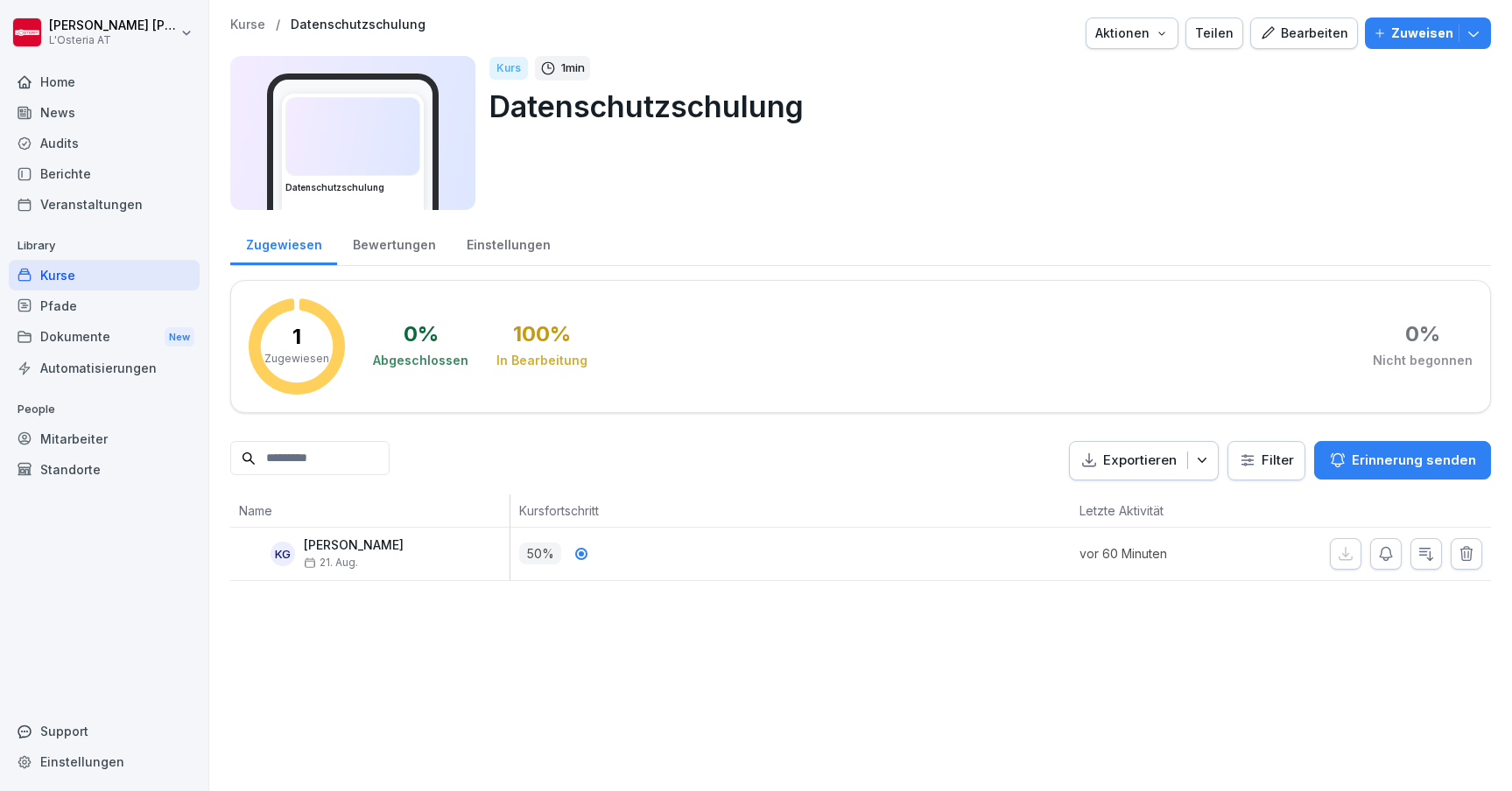
click at [84, 89] on div "Home" at bounding box center [103, 82] width 191 height 31
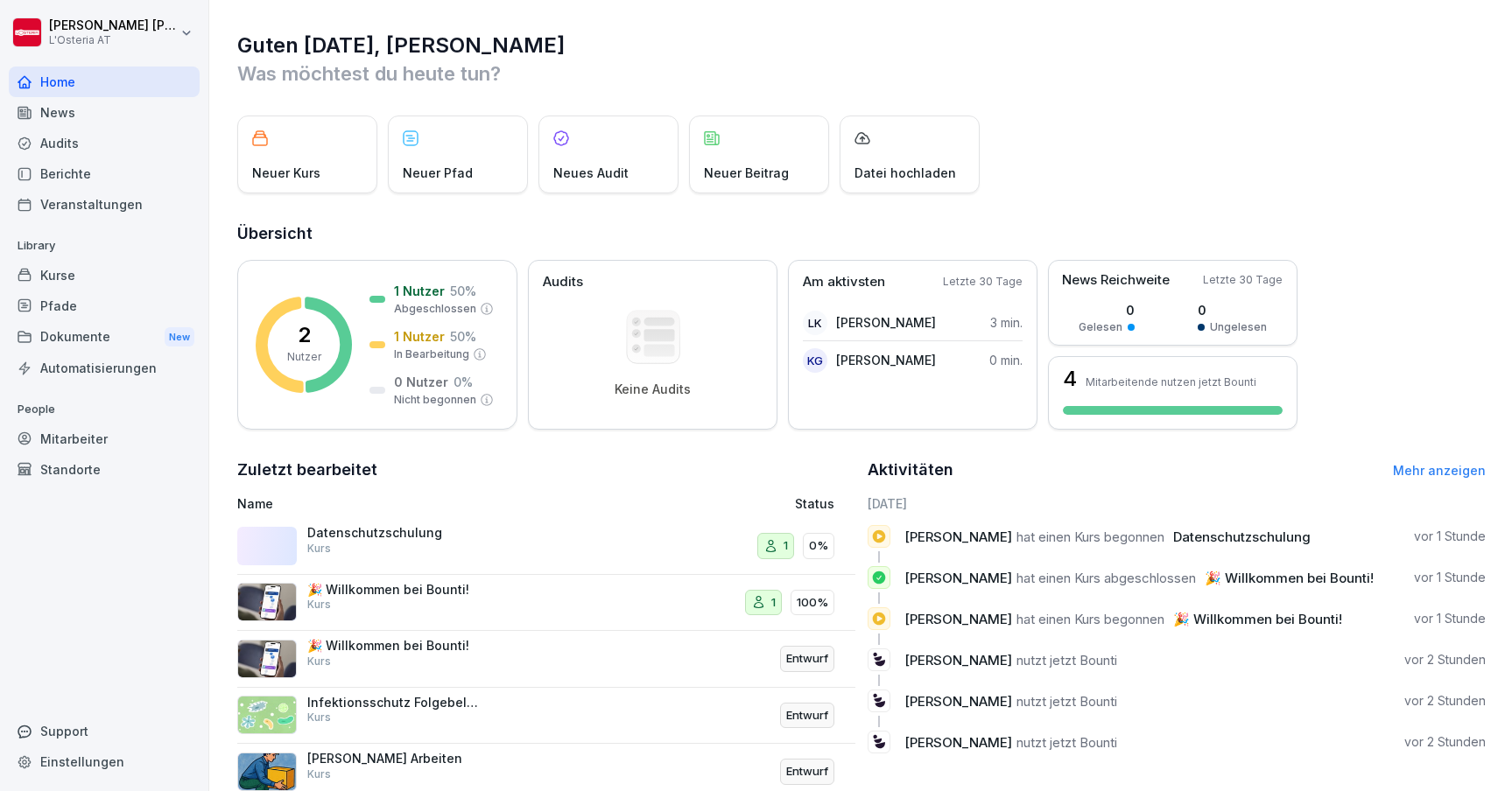
click at [1163, 124] on div "Neuer Kurs Neuer Pfad Neues Audit Neuer Beitrag Datei hochladen" at bounding box center [862, 154] width 1249 height 78
